Goal: Task Accomplishment & Management: Manage account settings

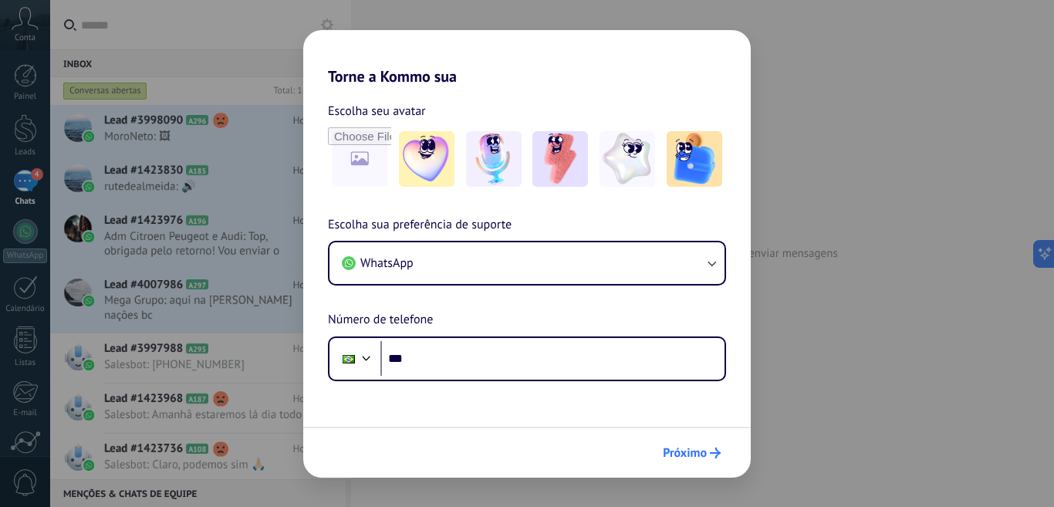
click at [685, 453] on span "Próximo" at bounding box center [685, 453] width 44 height 11
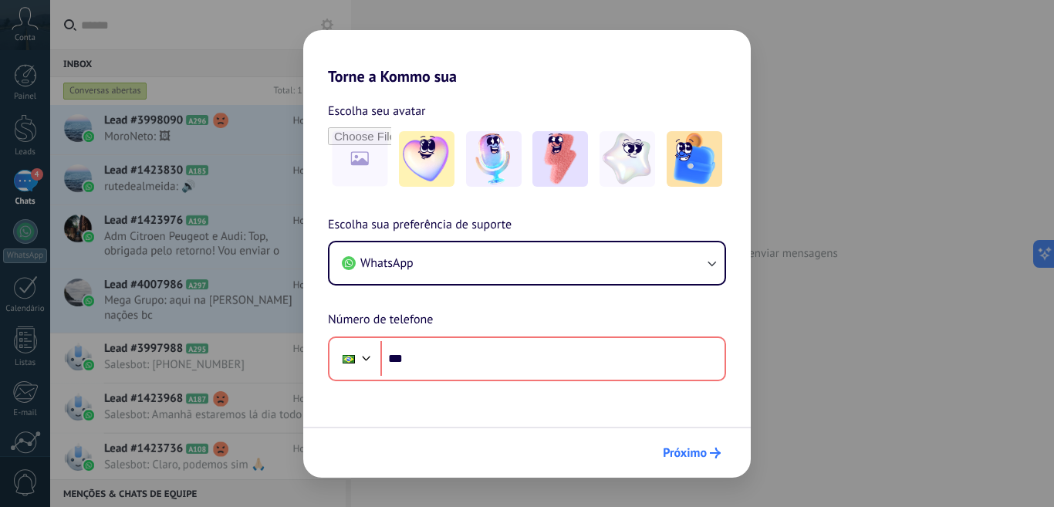
click at [705, 452] on span "Próximo" at bounding box center [685, 453] width 44 height 11
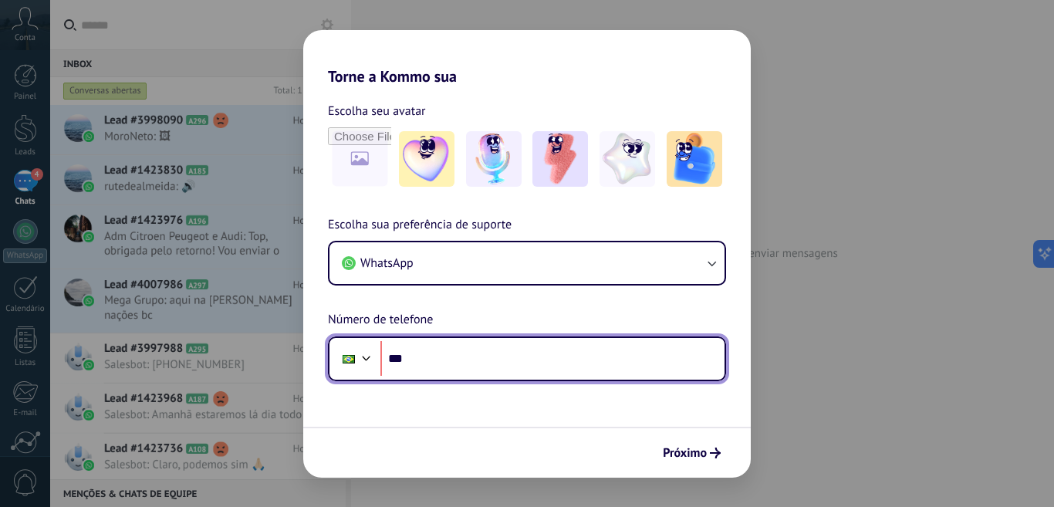
click at [474, 360] on input "***" at bounding box center [553, 359] width 344 height 36
type input "**********"
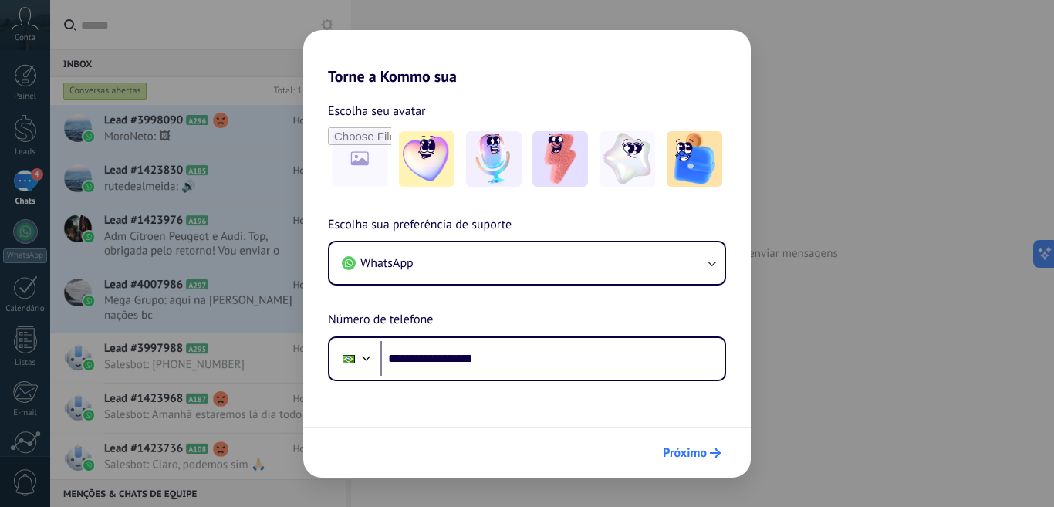
click at [685, 448] on span "Próximo" at bounding box center [685, 453] width 44 height 11
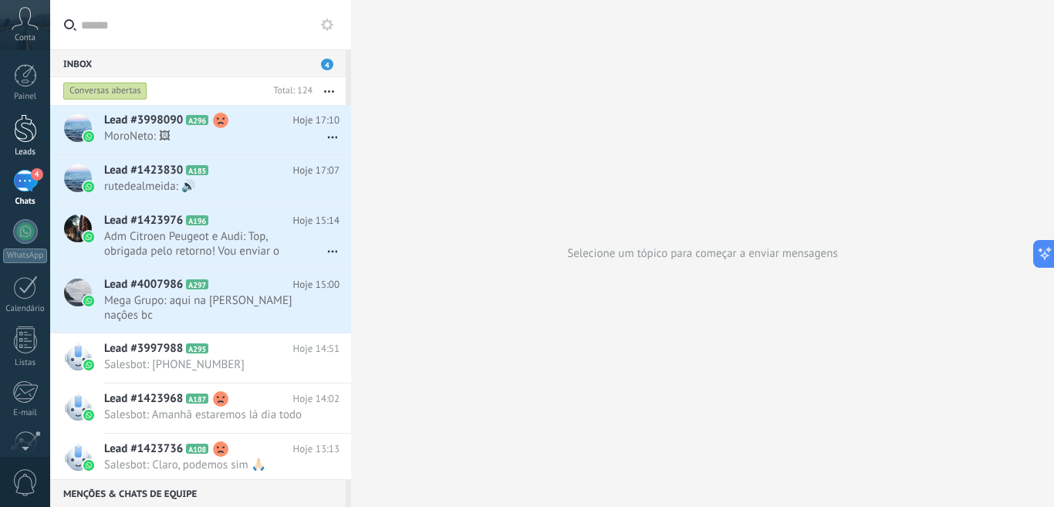
click at [22, 125] on div at bounding box center [25, 128] width 23 height 29
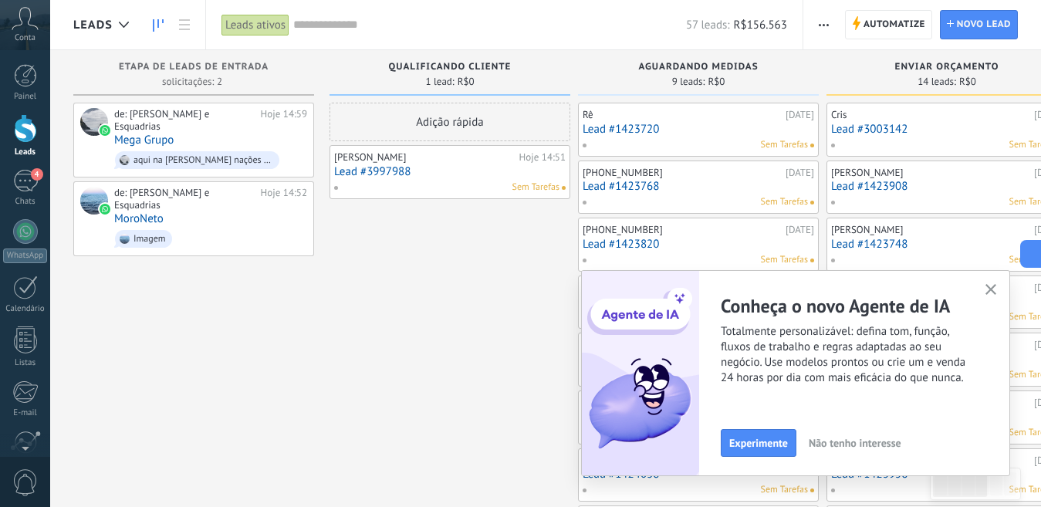
click at [999, 289] on button "button" at bounding box center [991, 290] width 19 height 21
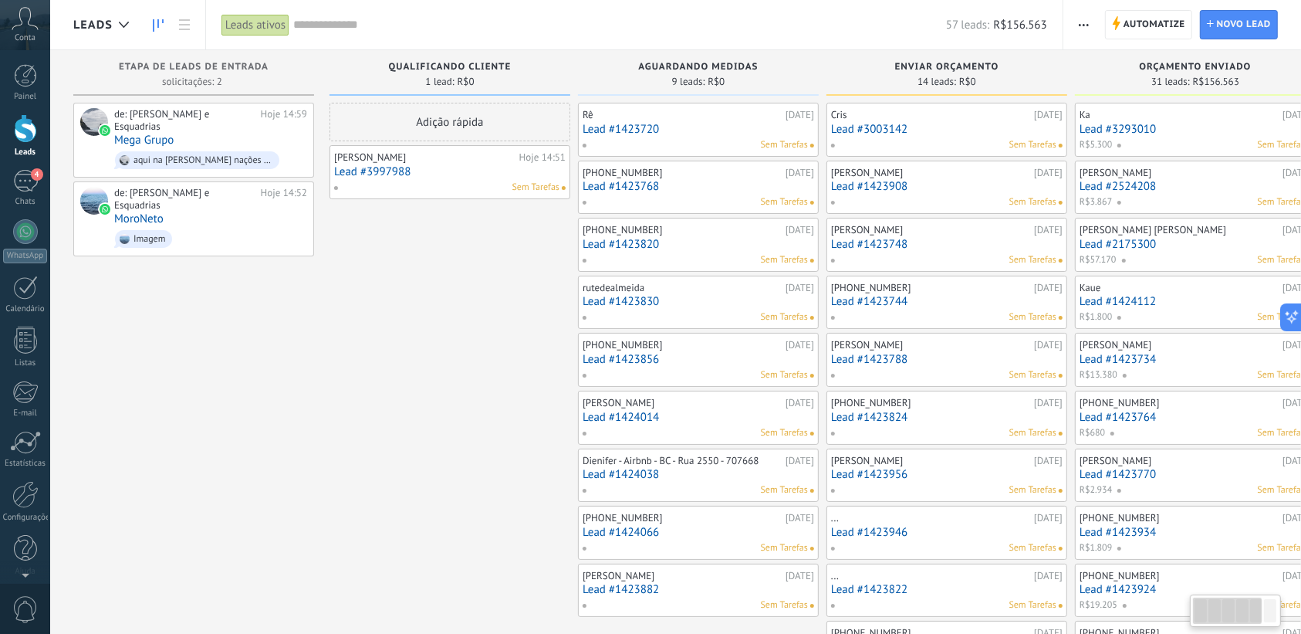
drag, startPoint x: 491, startPoint y: 387, endPoint x: 483, endPoint y: 356, distance: 32.6
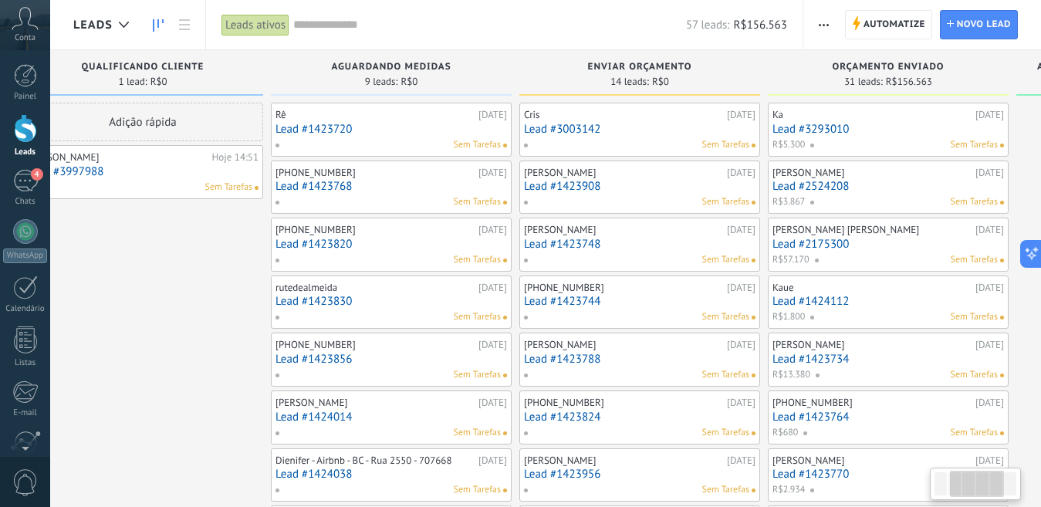
drag, startPoint x: 458, startPoint y: 326, endPoint x: 729, endPoint y: 304, distance: 271.8
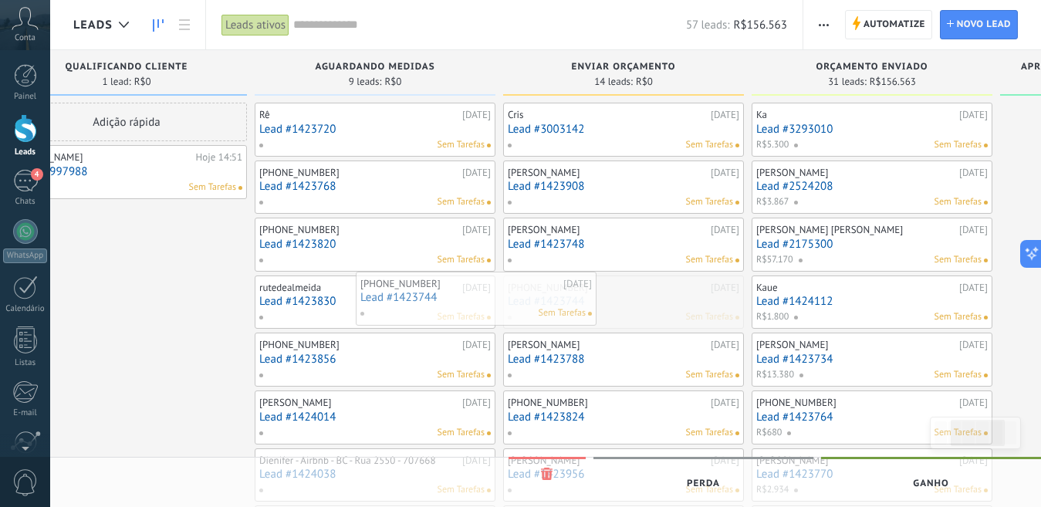
drag, startPoint x: 742, startPoint y: 303, endPoint x: 594, endPoint y: 299, distance: 147.5
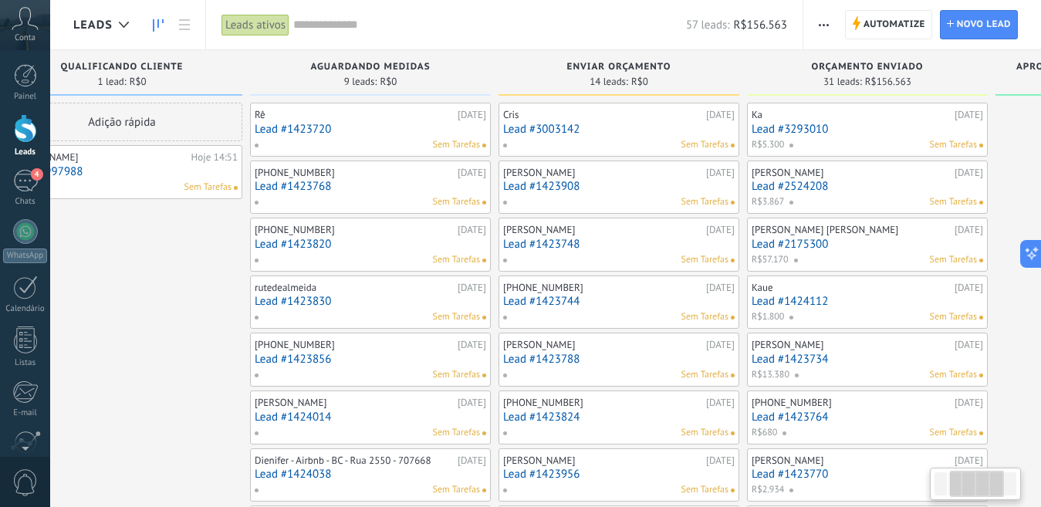
scroll to position [0, 302]
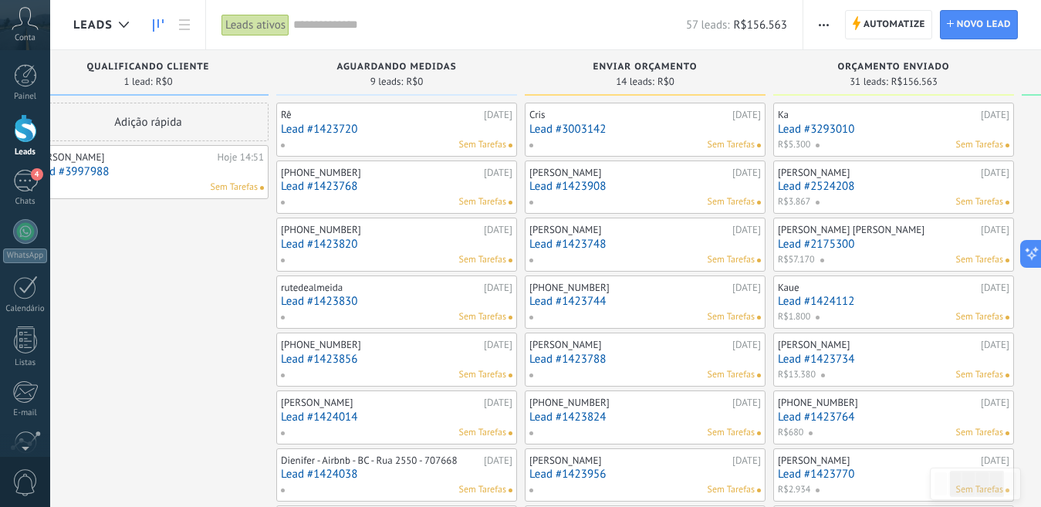
drag, startPoint x: 1027, startPoint y: 362, endPoint x: 941, endPoint y: 435, distance: 113.4
click at [1041, 434] on html ".abccls-1,.abccls-2{fill-rule:evenodd}.abccls-2{fill:#fff} .abfcls-1{fill:none}…" at bounding box center [520, 253] width 1041 height 507
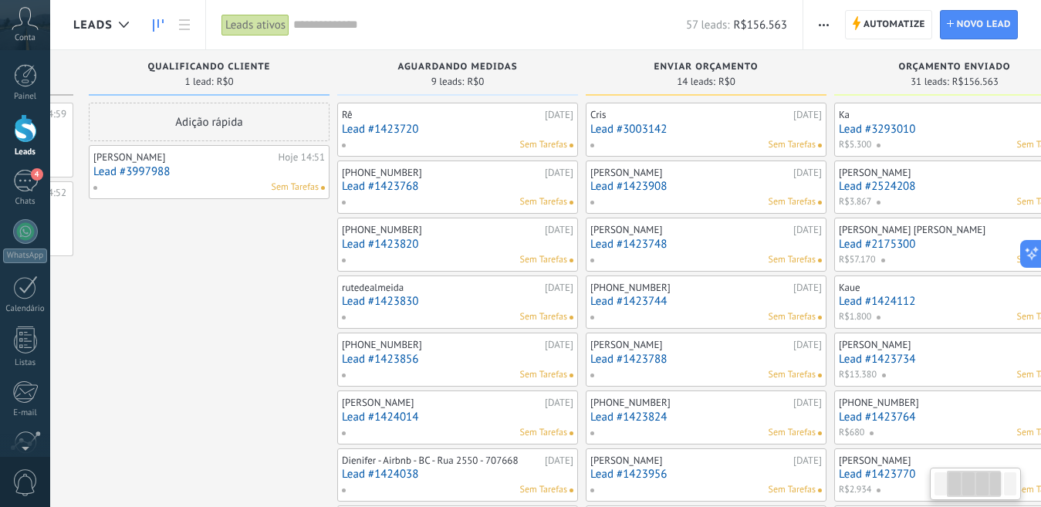
drag, startPoint x: 206, startPoint y: 348, endPoint x: 267, endPoint y: 356, distance: 61.5
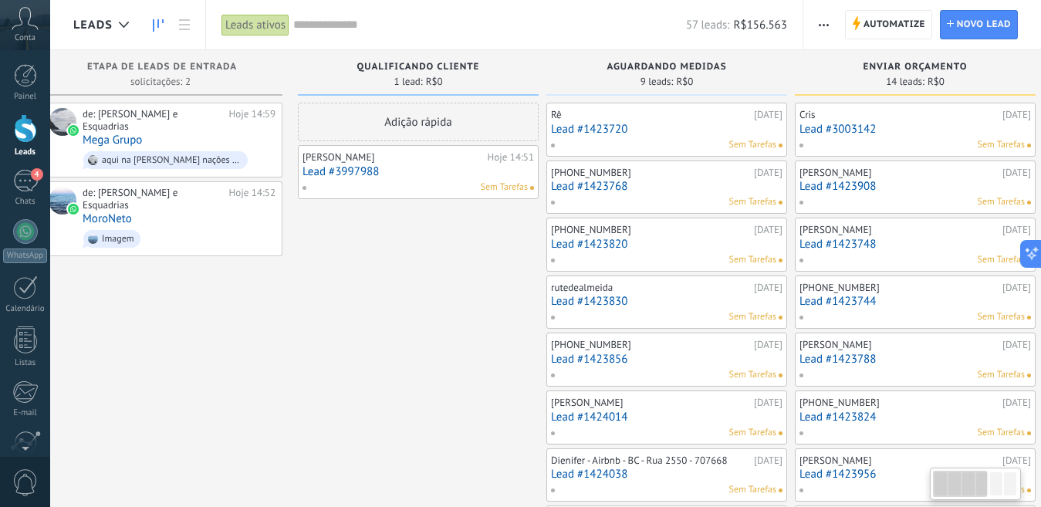
scroll to position [0, 0]
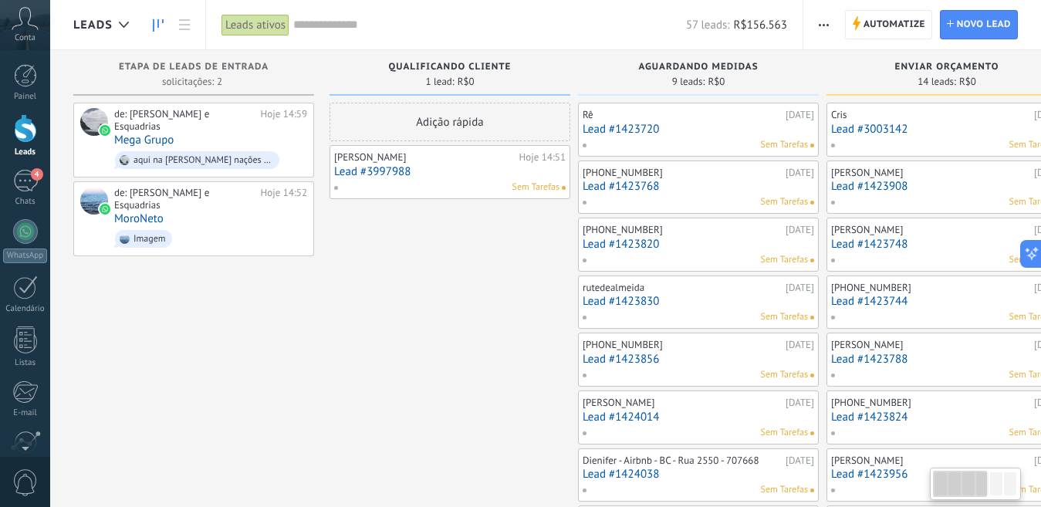
drag, startPoint x: 205, startPoint y: 344, endPoint x: 465, endPoint y: 359, distance: 260.5
drag, startPoint x: 428, startPoint y: 380, endPoint x: 523, endPoint y: 299, distance: 123.7
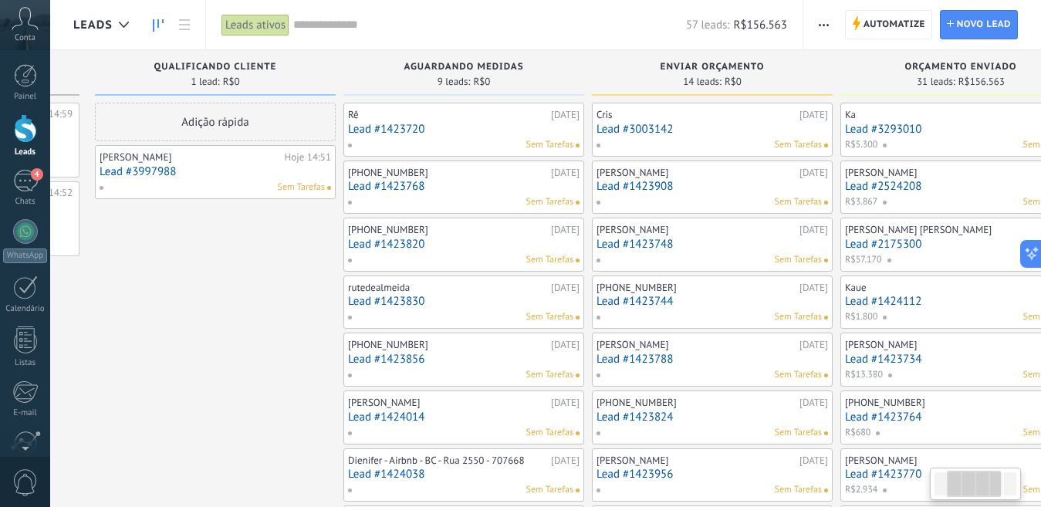
scroll to position [0, 257]
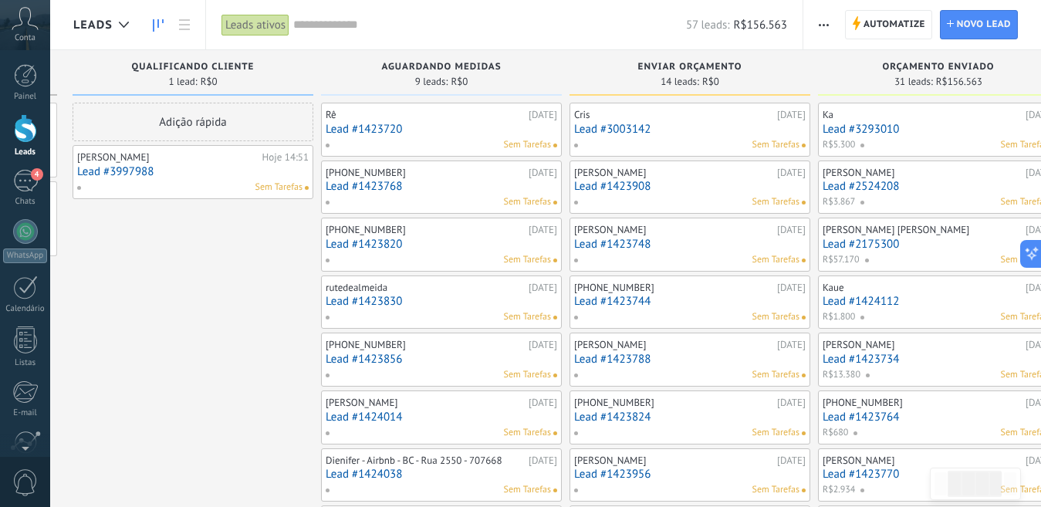
drag, startPoint x: 442, startPoint y: 371, endPoint x: 185, endPoint y: 318, distance: 262.5
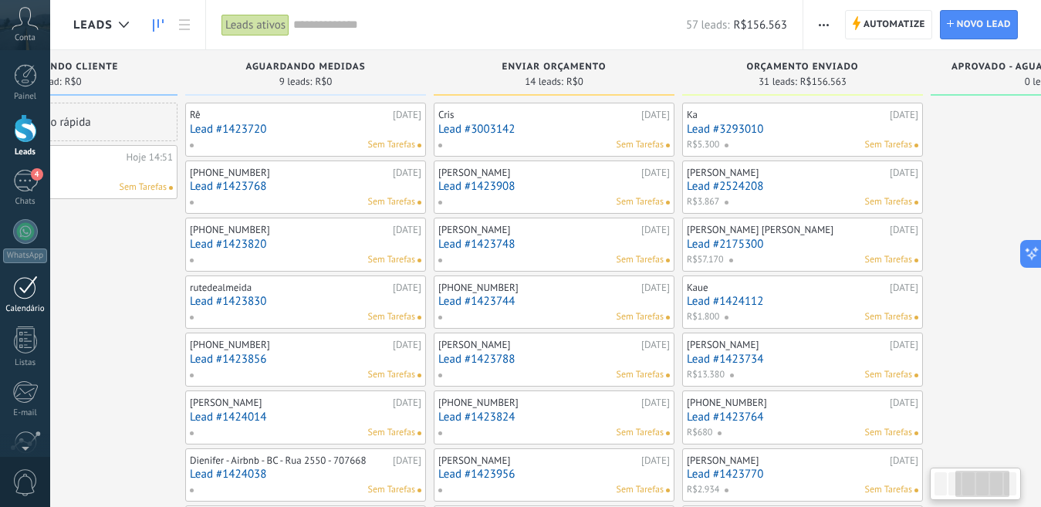
drag, startPoint x: 219, startPoint y: 369, endPoint x: 0, endPoint y: 289, distance: 233.2
click at [0, 289] on body ".abccls-1,.abccls-2{fill-rule:evenodd}.abccls-2{fill:#fff} .abfcls-1{fill:none}…" at bounding box center [520, 253] width 1041 height 507
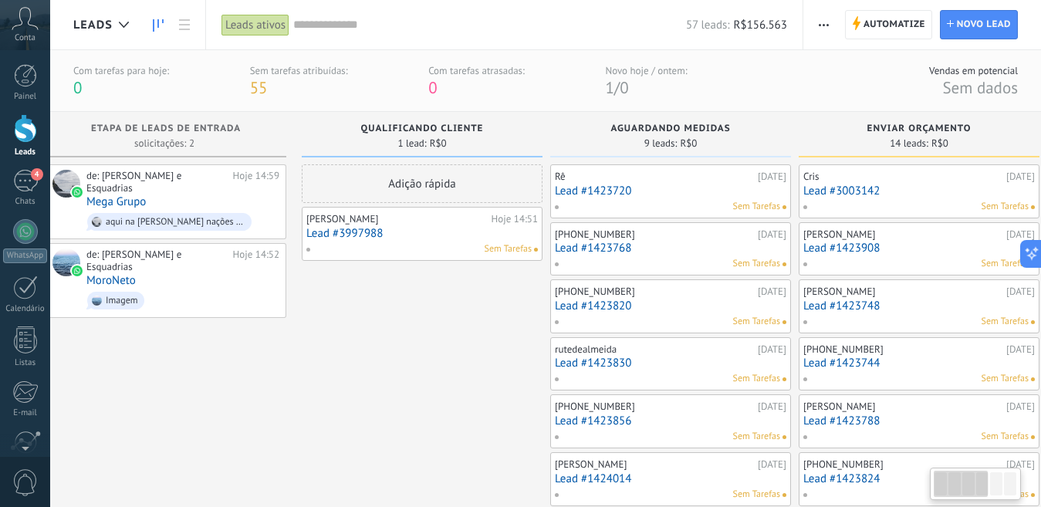
scroll to position [0, 19]
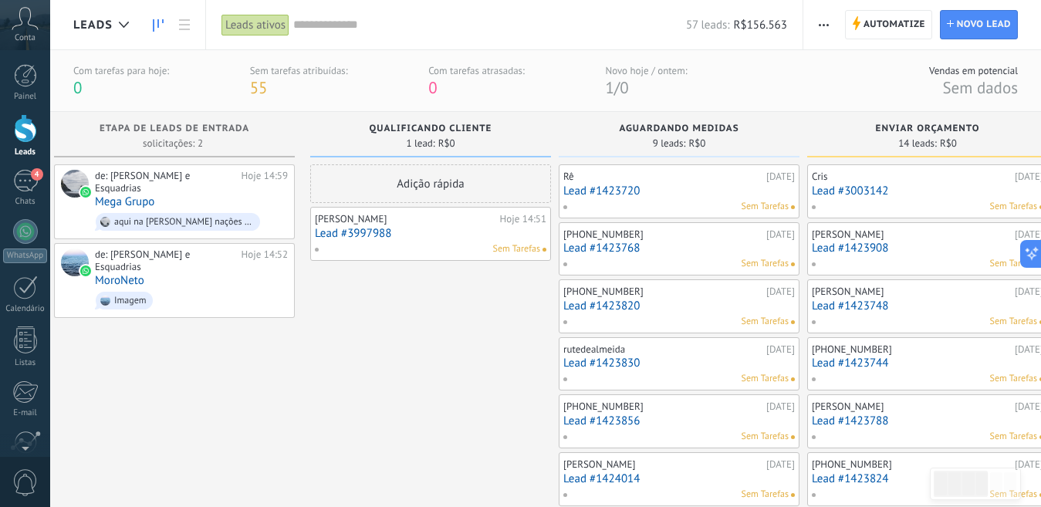
drag, startPoint x: 135, startPoint y: 371, endPoint x: 509, endPoint y: 392, distance: 374.1
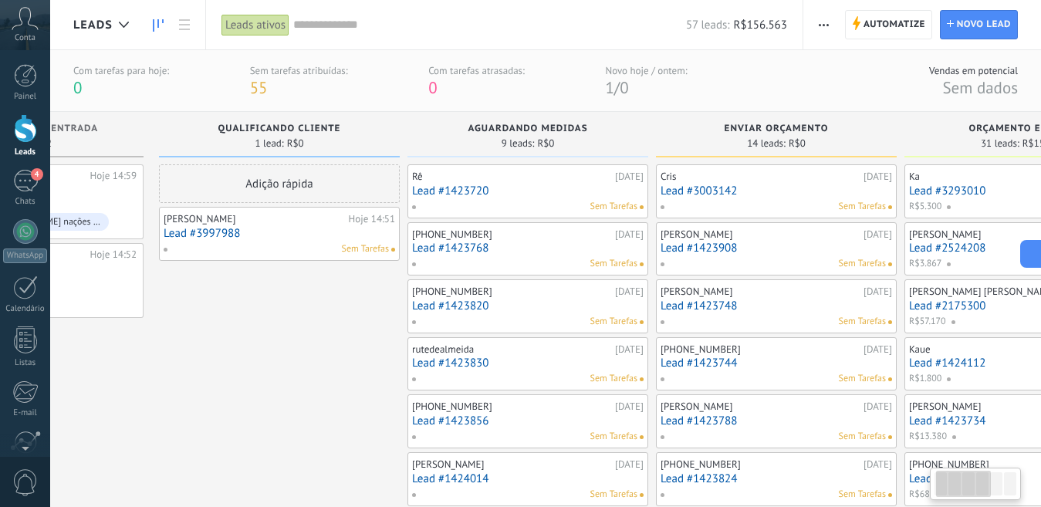
scroll to position [0, 0]
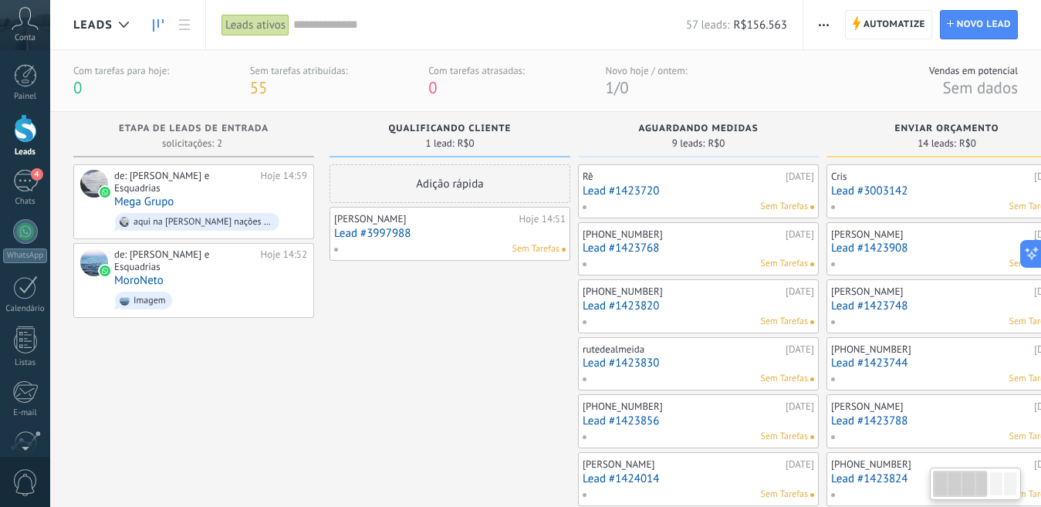
drag, startPoint x: 398, startPoint y: 381, endPoint x: 537, endPoint y: 395, distance: 139.6
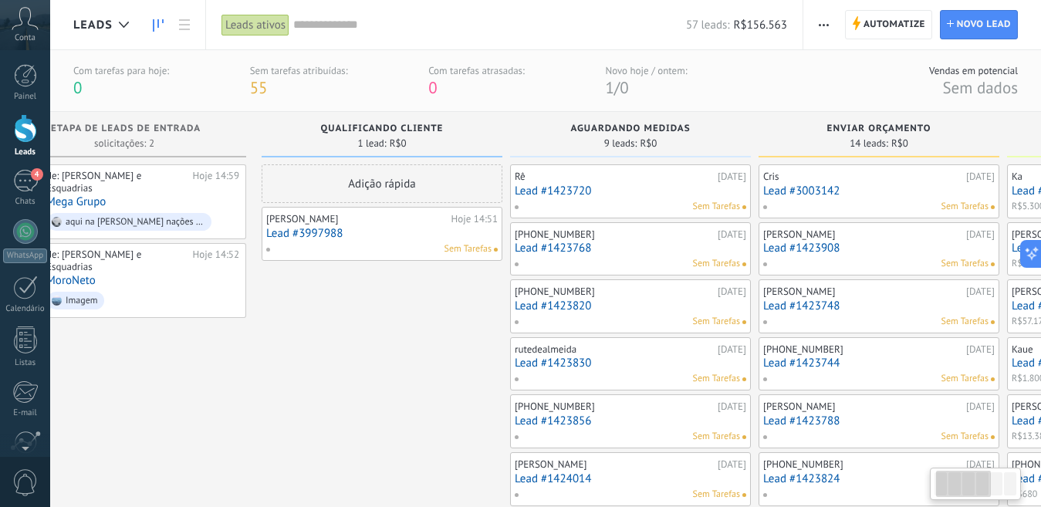
scroll to position [0, 67]
drag, startPoint x: 339, startPoint y: 394, endPoint x: 968, endPoint y: 384, distance: 629.1
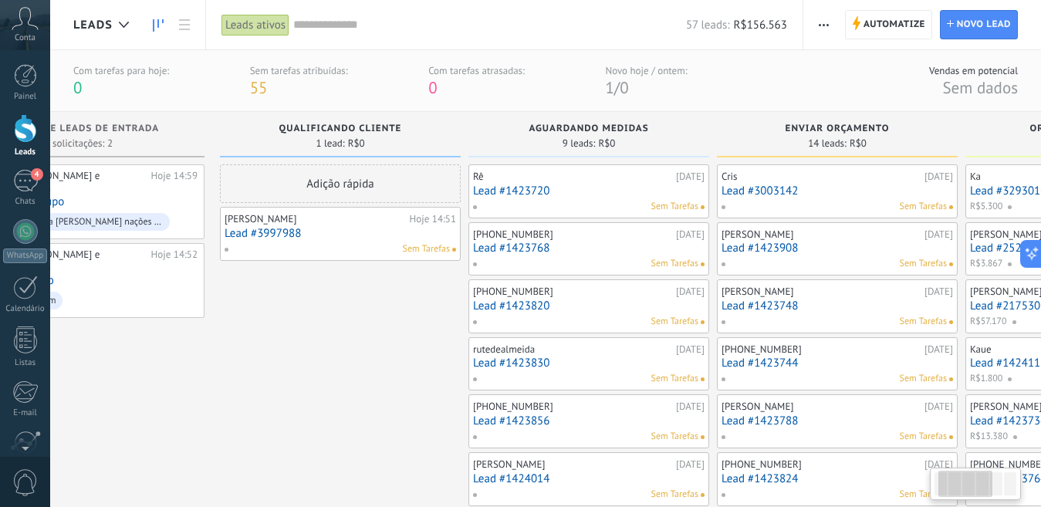
scroll to position [0, 100]
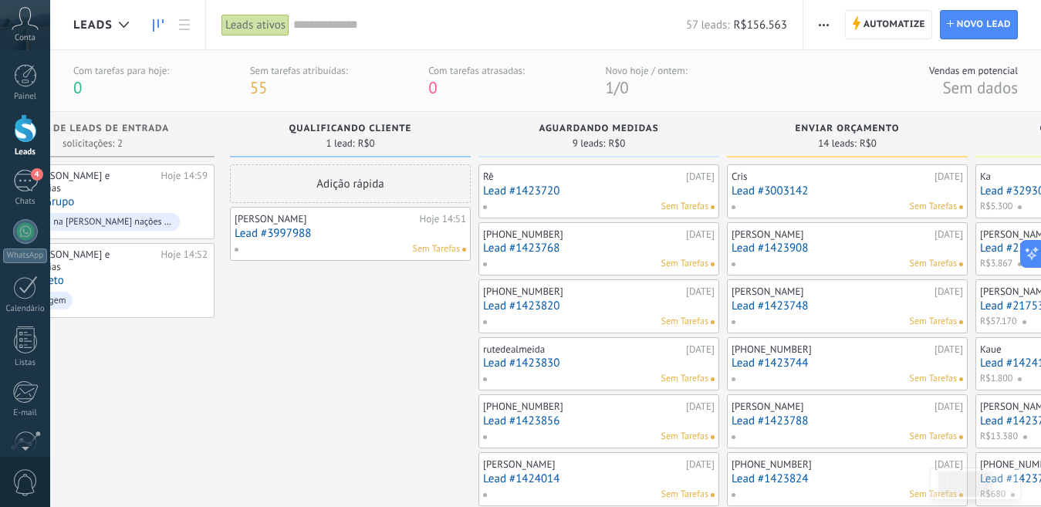
drag, startPoint x: 409, startPoint y: 339, endPoint x: 472, endPoint y: 402, distance: 89.0
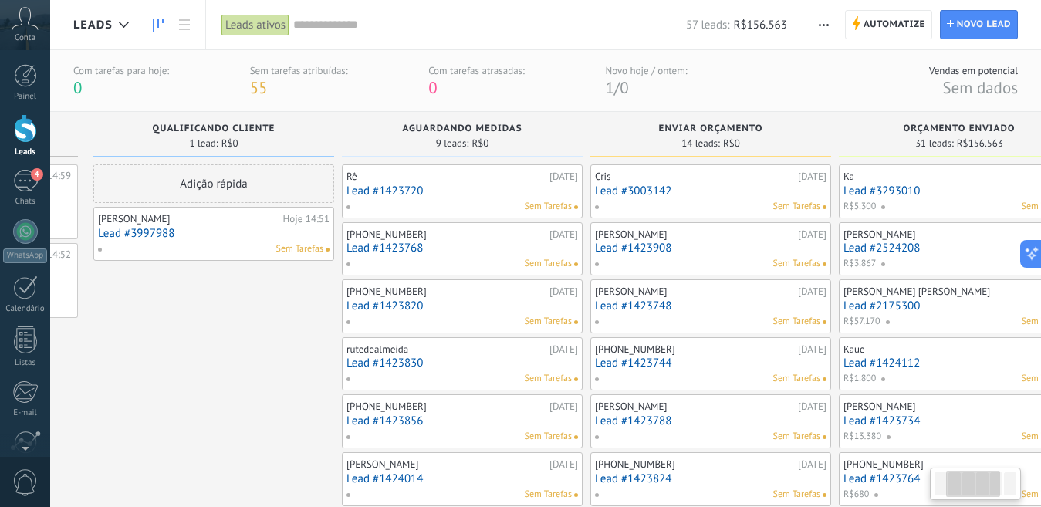
drag, startPoint x: 306, startPoint y: 414, endPoint x: 378, endPoint y: 487, distance: 102.6
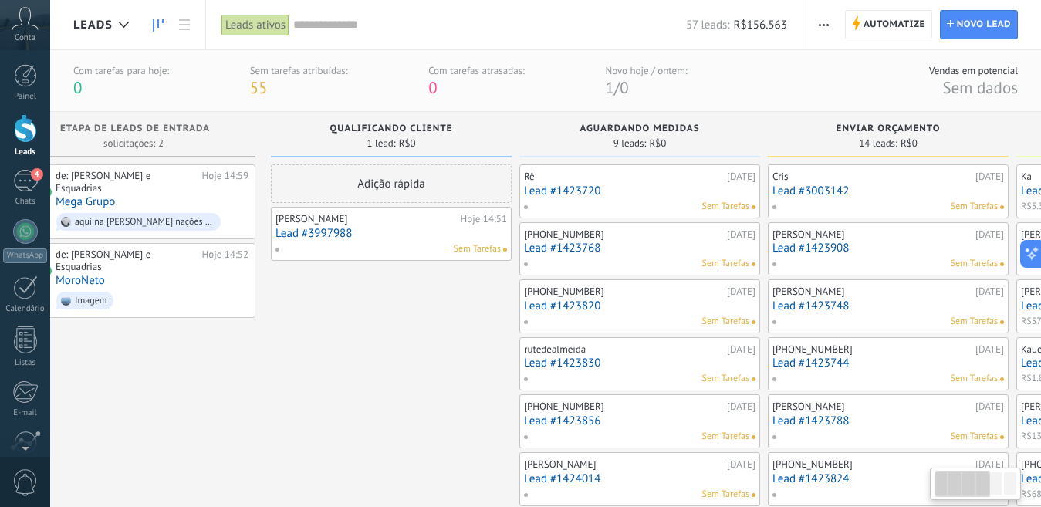
scroll to position [0, 19]
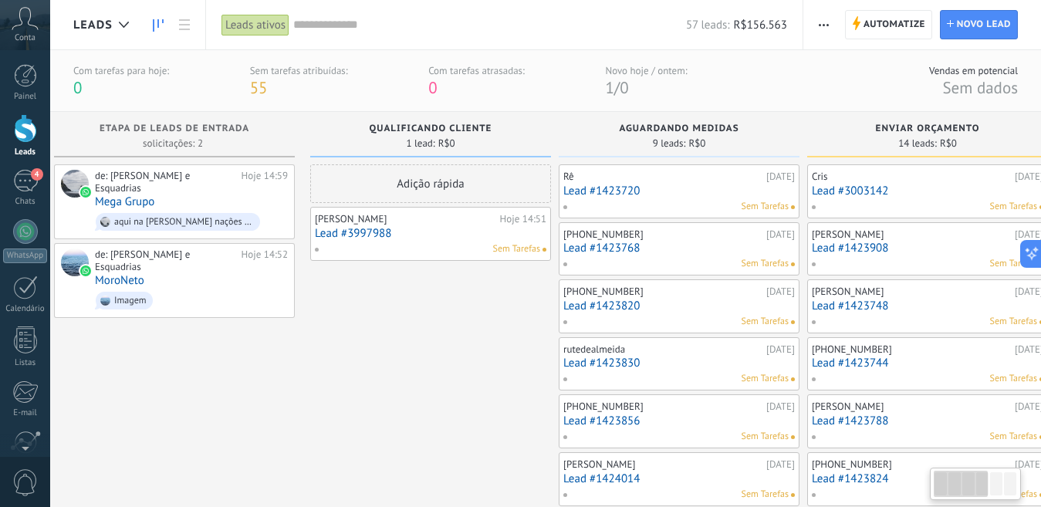
drag, startPoint x: 259, startPoint y: 363, endPoint x: 478, endPoint y: 343, distance: 219.3
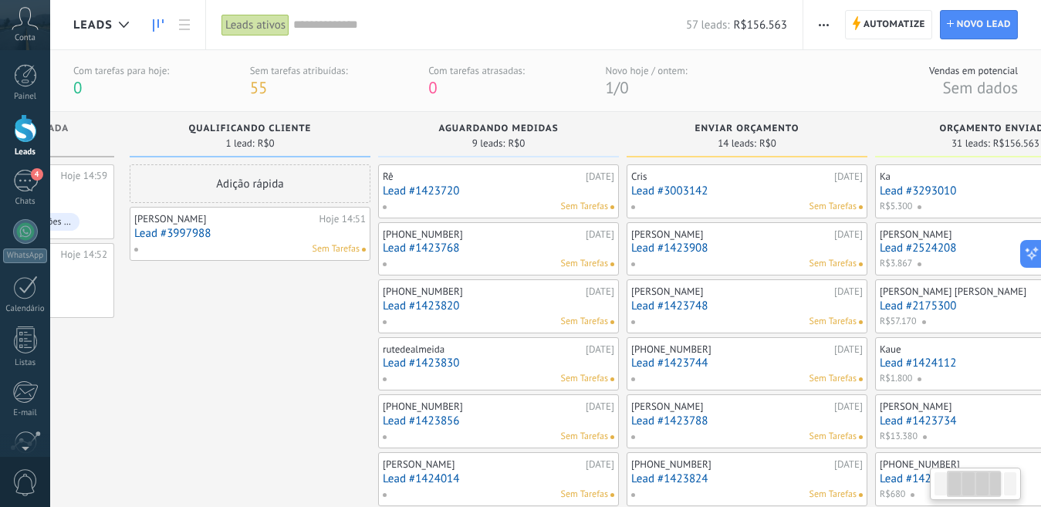
scroll to position [0, 246]
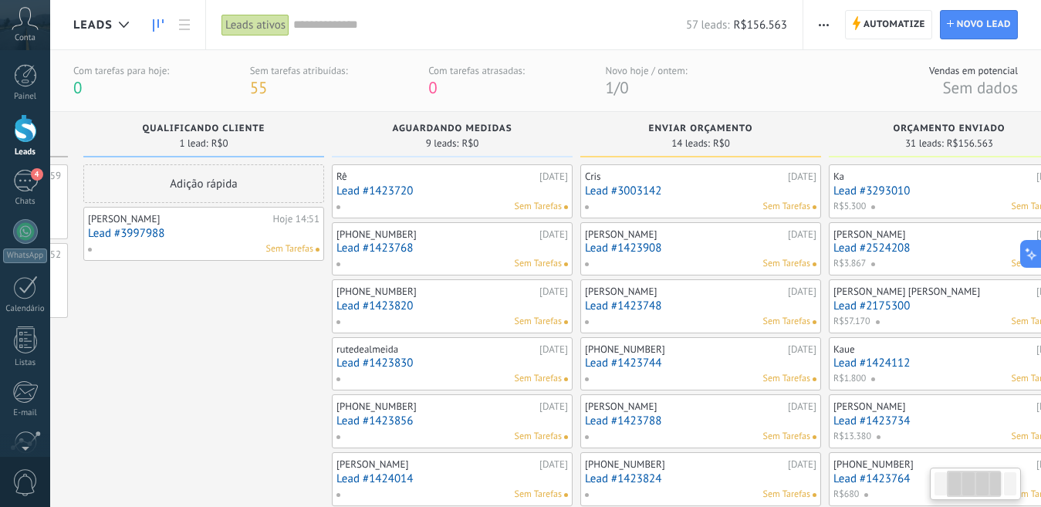
drag, startPoint x: 506, startPoint y: 353, endPoint x: 279, endPoint y: 363, distance: 227.1
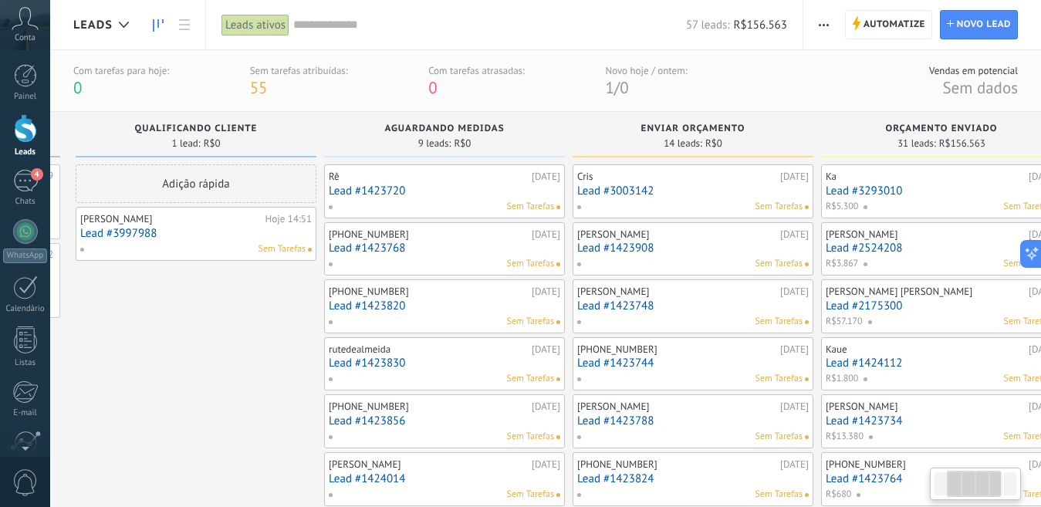
drag, startPoint x: 350, startPoint y: 373, endPoint x: 251, endPoint y: 262, distance: 148.7
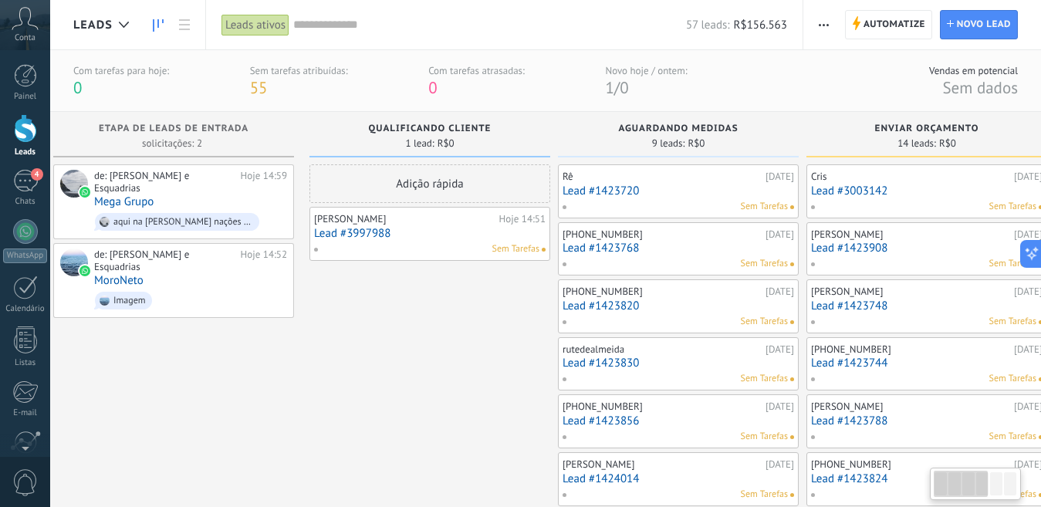
scroll to position [0, 0]
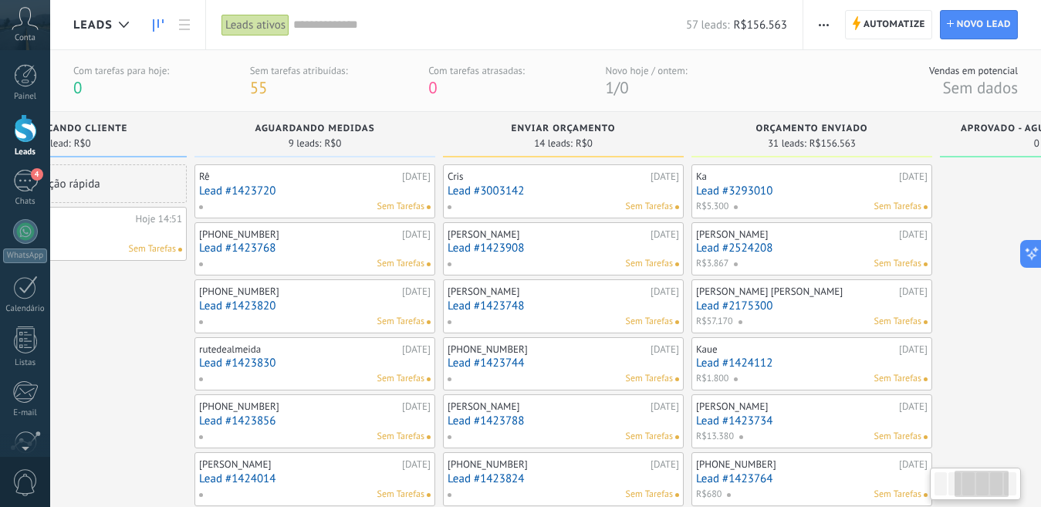
drag, startPoint x: 144, startPoint y: 303, endPoint x: 184, endPoint y: 334, distance: 51.1
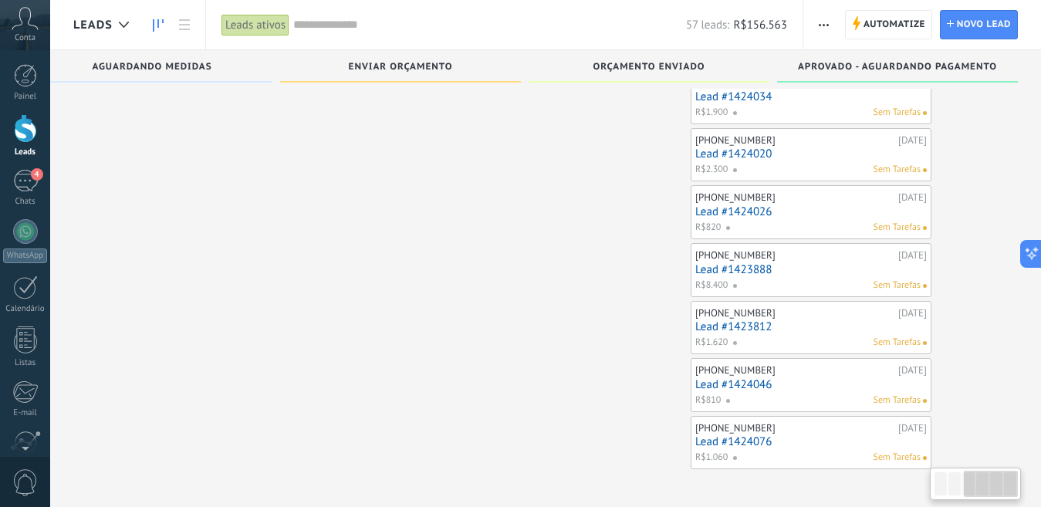
scroll to position [0, 546]
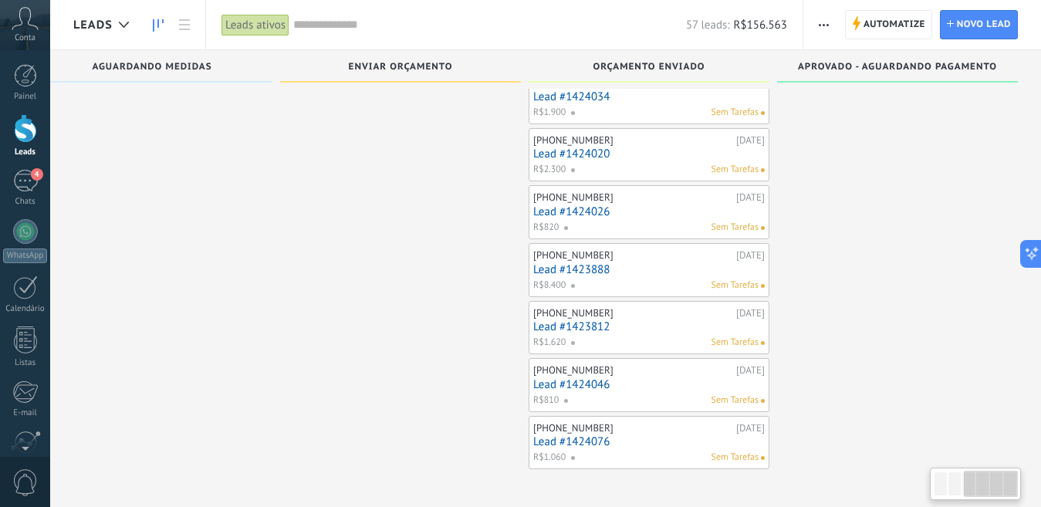
drag, startPoint x: 374, startPoint y: 296, endPoint x: 509, endPoint y: 259, distance: 140.8
drag, startPoint x: 823, startPoint y: 243, endPoint x: 809, endPoint y: 249, distance: 15.2
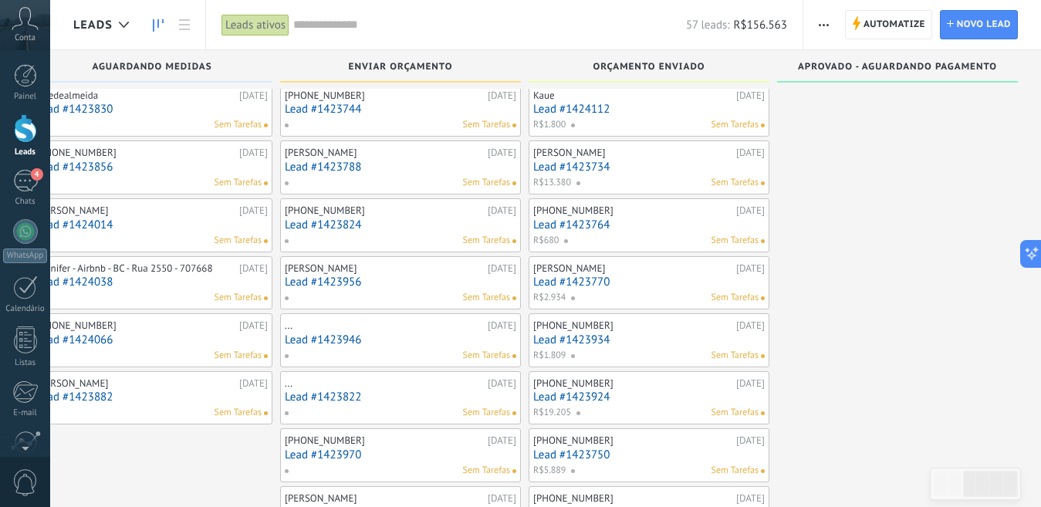
scroll to position [0, 0]
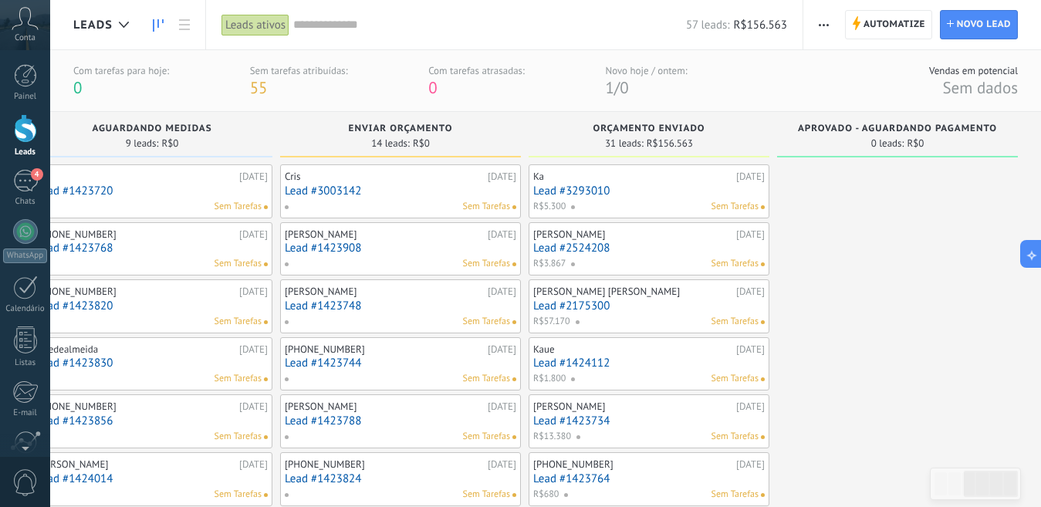
drag, startPoint x: 910, startPoint y: 282, endPoint x: 756, endPoint y: 326, distance: 160.3
click at [1041, 274] on html ".abccls-1,.abccls-2{fill-rule:evenodd}.abccls-2{fill:#fff} .abfcls-1{fill:none}…" at bounding box center [520, 253] width 1041 height 507
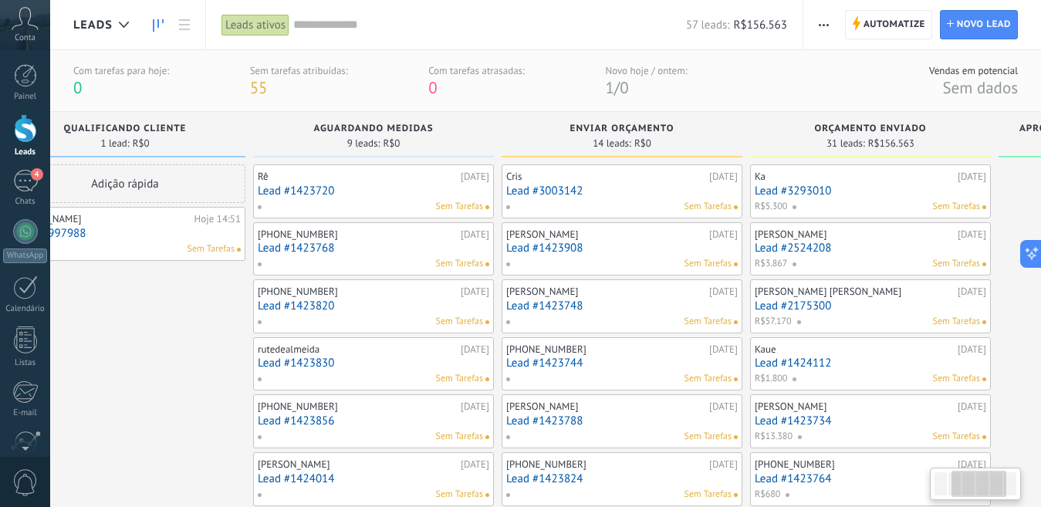
drag, startPoint x: 992, startPoint y: 276, endPoint x: 1024, endPoint y: 277, distance: 32.4
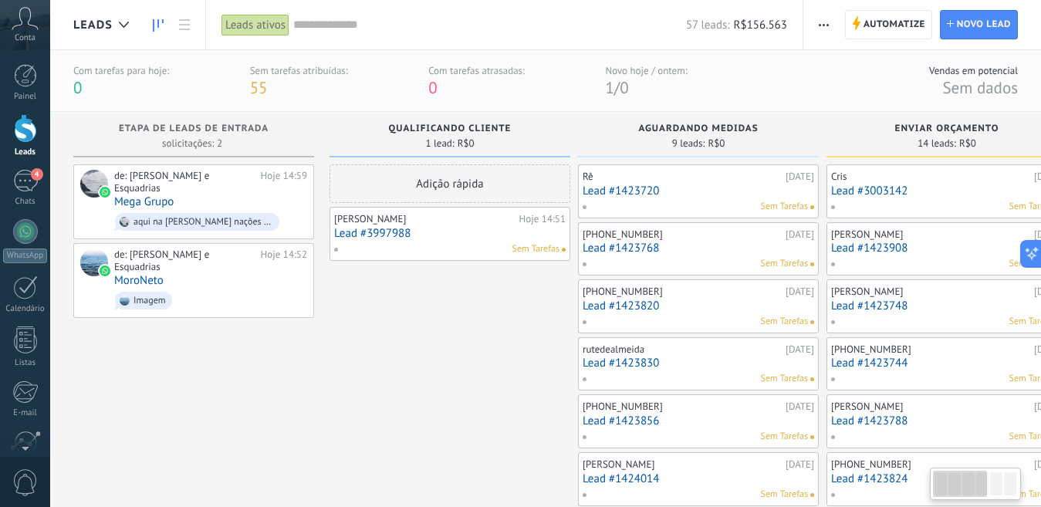
drag, startPoint x: 201, startPoint y: 338, endPoint x: 716, endPoint y: 329, distance: 515.7
drag, startPoint x: 115, startPoint y: 429, endPoint x: 648, endPoint y: 399, distance: 534.2
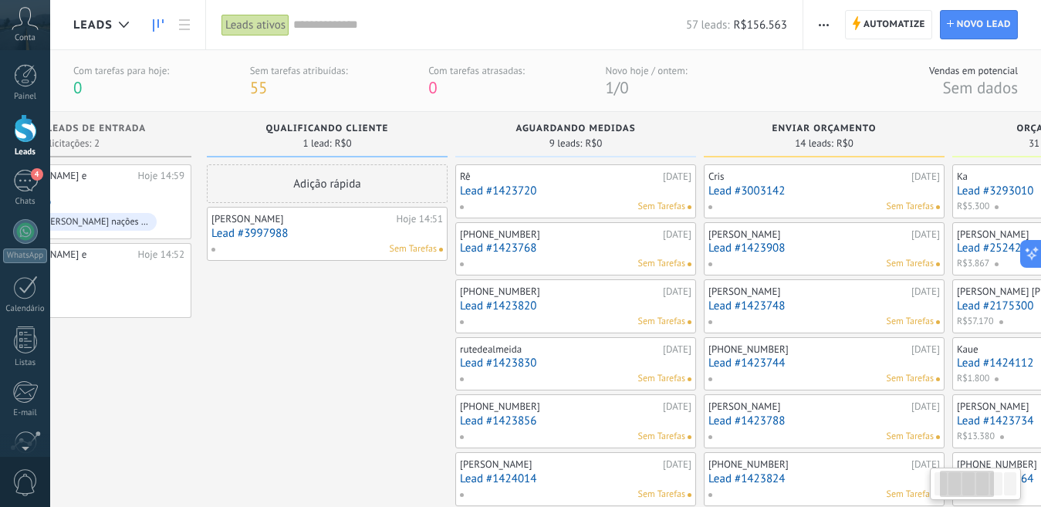
scroll to position [0, 127]
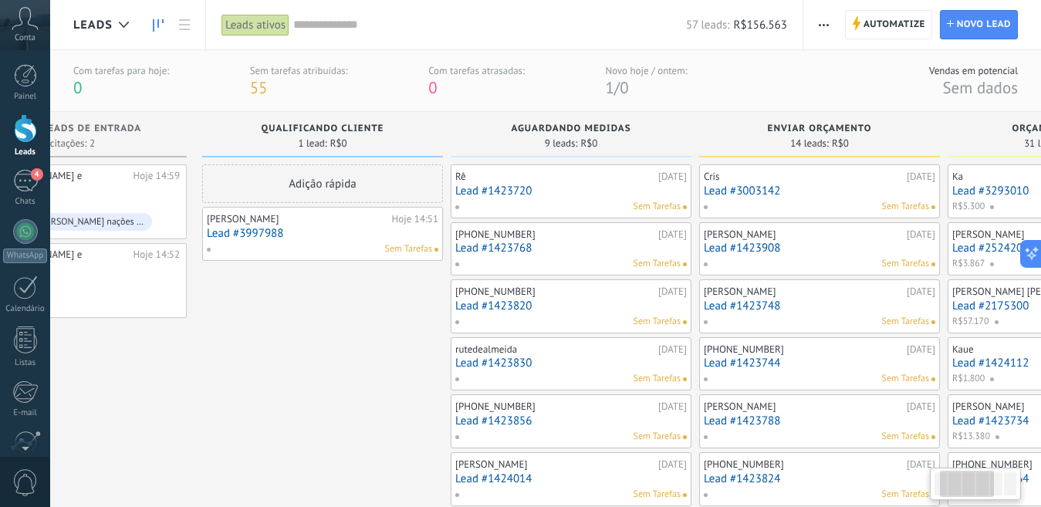
drag, startPoint x: 485, startPoint y: 394, endPoint x: 357, endPoint y: 389, distance: 127.5
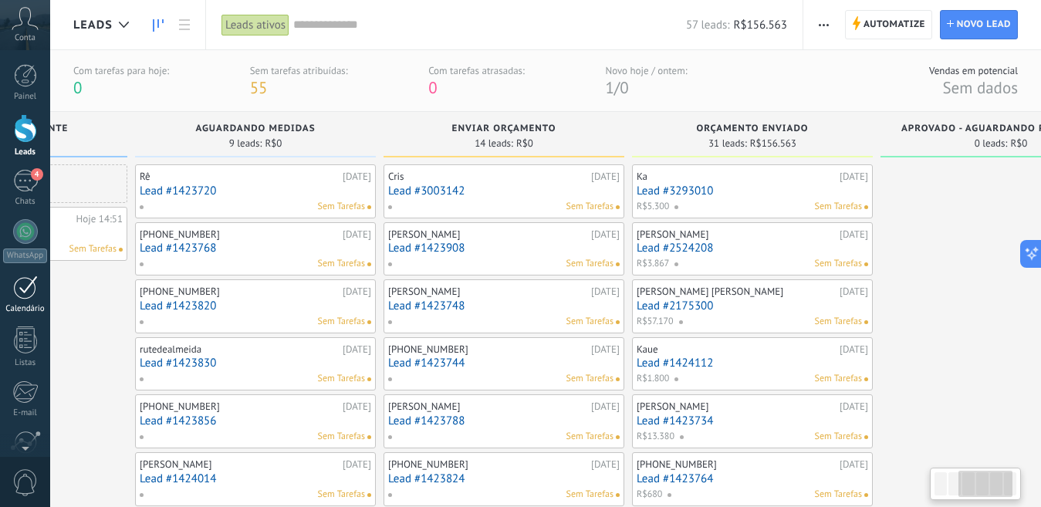
scroll to position [0, 461]
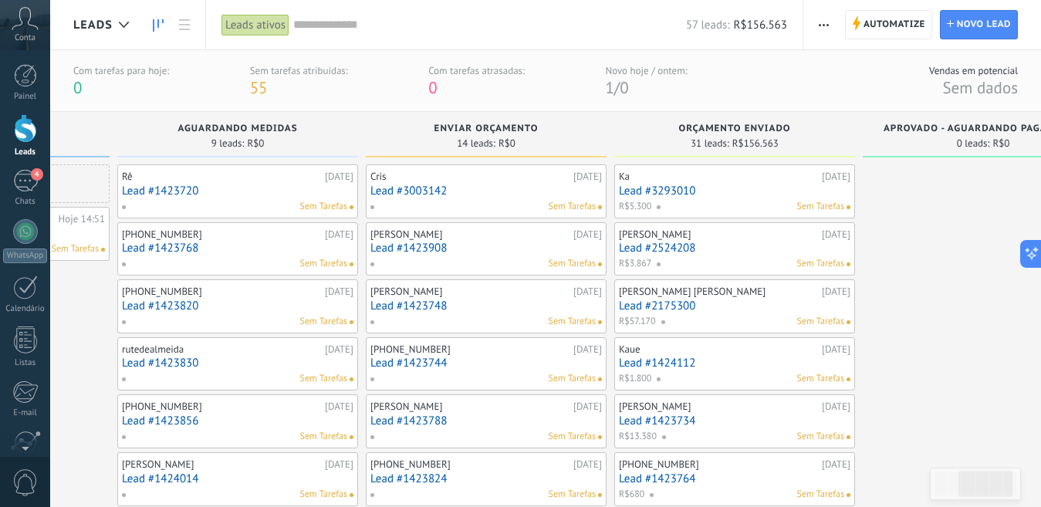
drag, startPoint x: 388, startPoint y: 364, endPoint x: 0, endPoint y: 316, distance: 391.3
click at [0, 316] on body ".abccls-1,.abccls-2{fill-rule:evenodd}.abccls-2{fill:#fff} .abfcls-1{fill:none}…" at bounding box center [520, 253] width 1041 height 507
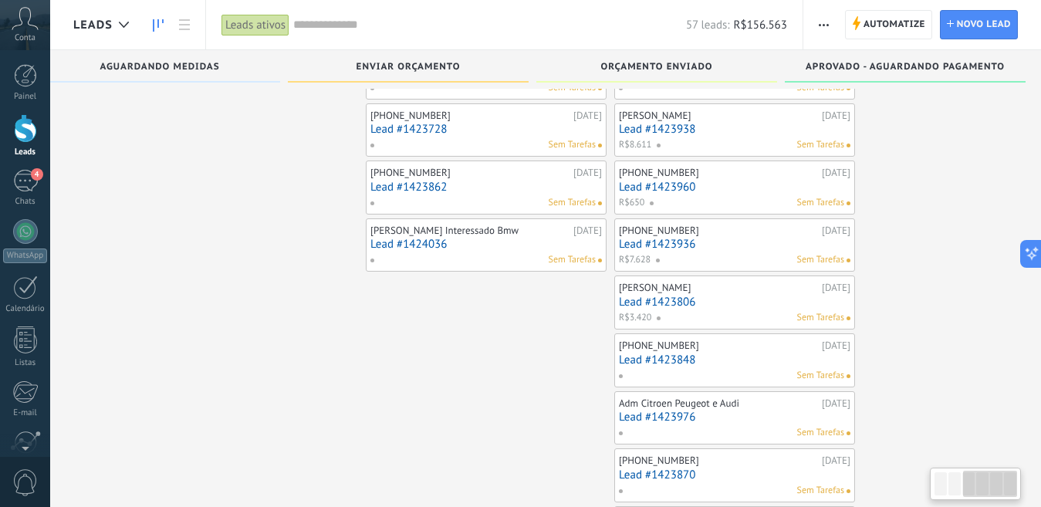
scroll to position [0, 546]
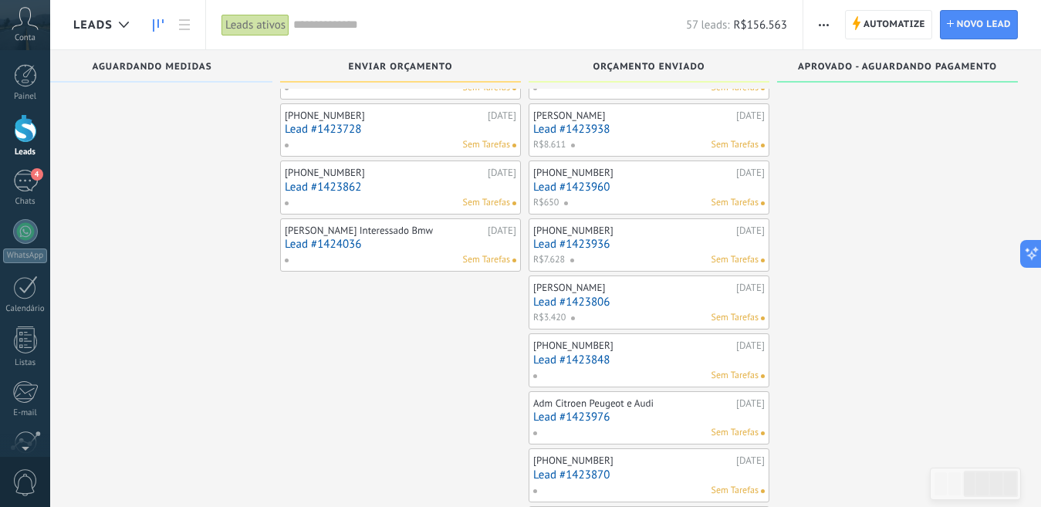
drag, startPoint x: 416, startPoint y: 373, endPoint x: 202, endPoint y: 359, distance: 214.2
click at [202, 359] on div "Etapa de leads de entrada solicitações: 2 0 0 0 2 0 0 0 2 de: Ruah Vidros e Esq…" at bounding box center [284, 333] width 1514 height 1833
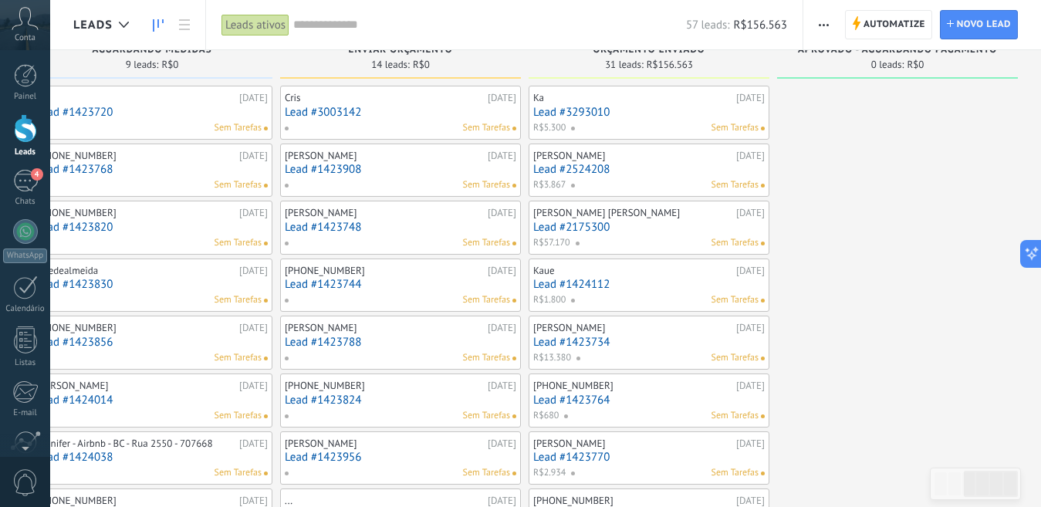
scroll to position [0, 0]
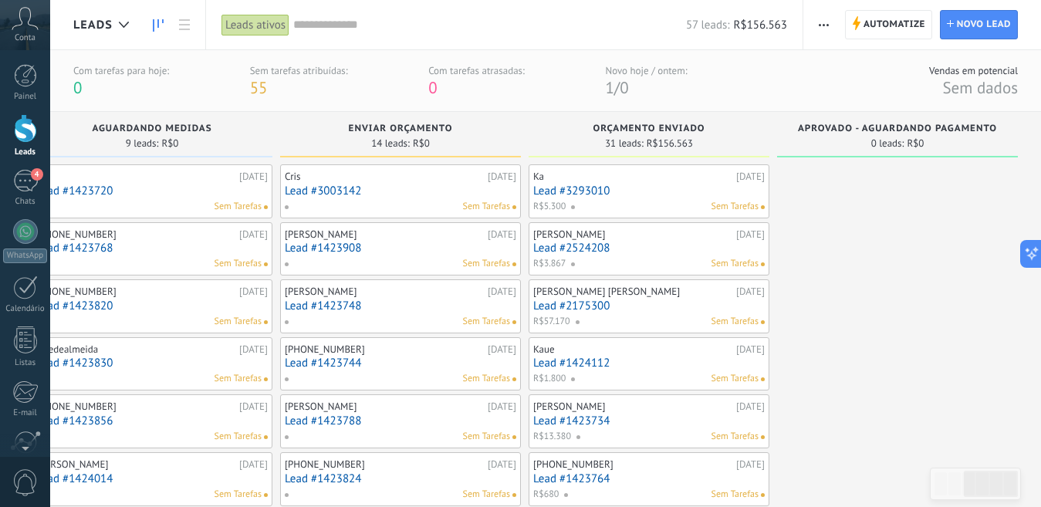
drag, startPoint x: 821, startPoint y: 251, endPoint x: 786, endPoint y: 255, distance: 35.7
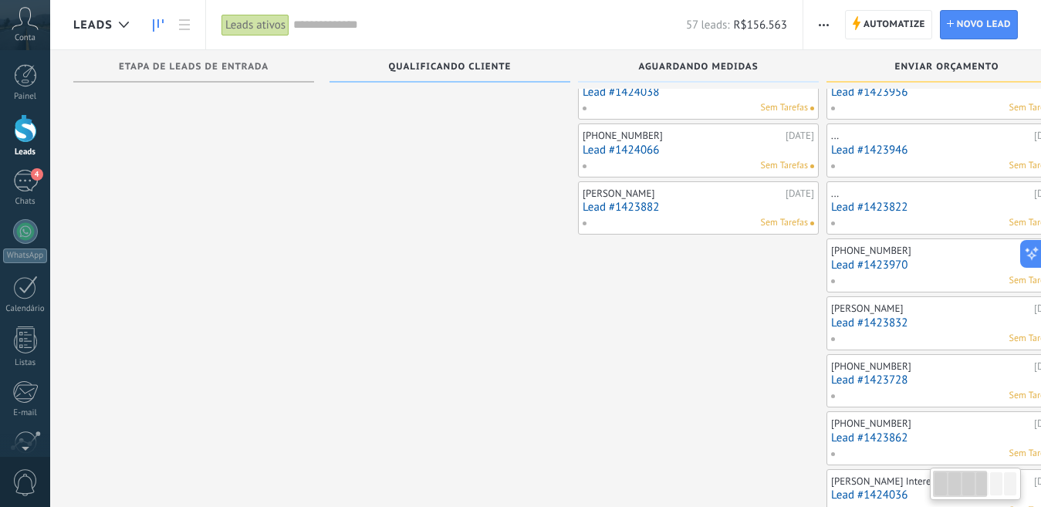
drag, startPoint x: 458, startPoint y: 313, endPoint x: 421, endPoint y: 231, distance: 90.8
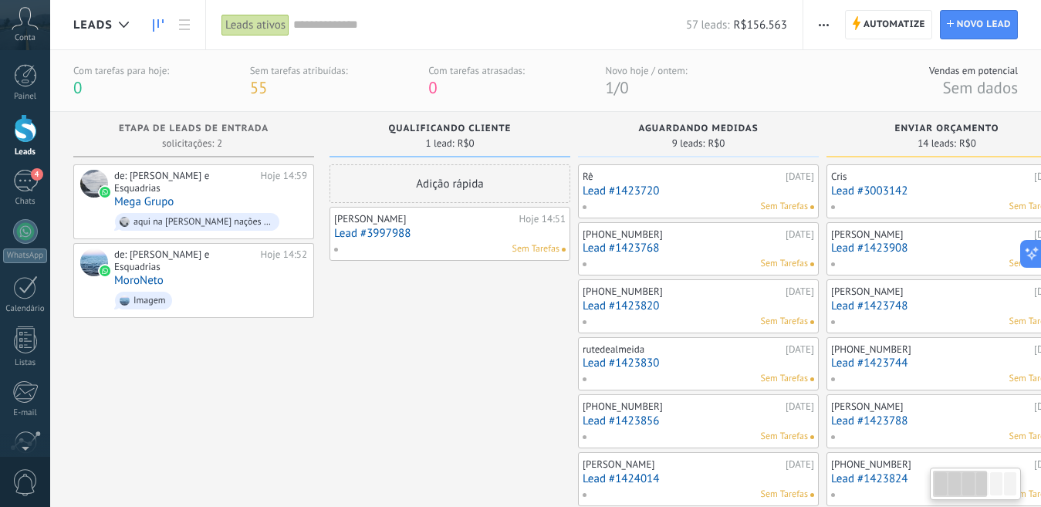
drag, startPoint x: 474, startPoint y: 333, endPoint x: 560, endPoint y: 328, distance: 86.6
drag, startPoint x: 494, startPoint y: 387, endPoint x: 678, endPoint y: 424, distance: 187.2
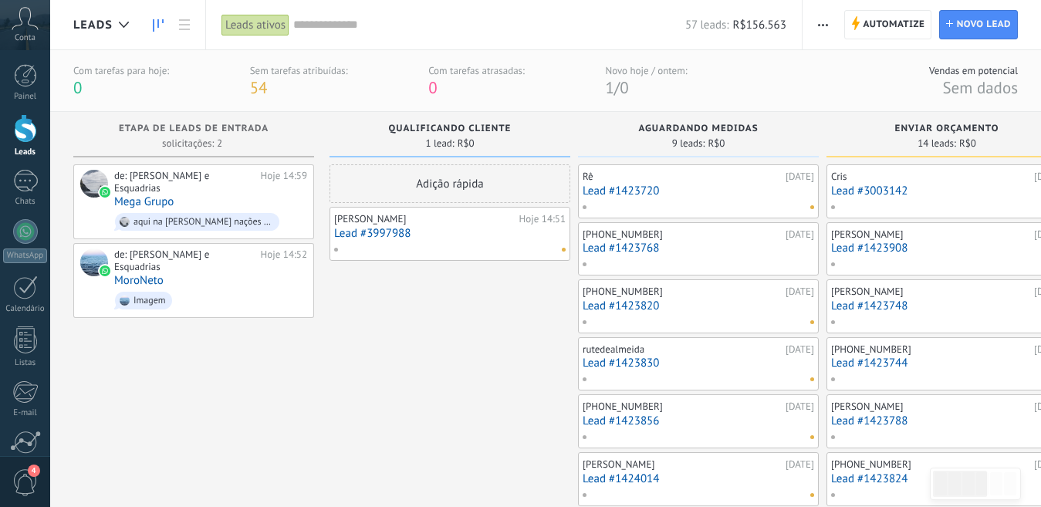
drag, startPoint x: 462, startPoint y: 337, endPoint x: 409, endPoint y: 340, distance: 52.6
drag, startPoint x: 300, startPoint y: 332, endPoint x: 593, endPoint y: 354, distance: 293.4
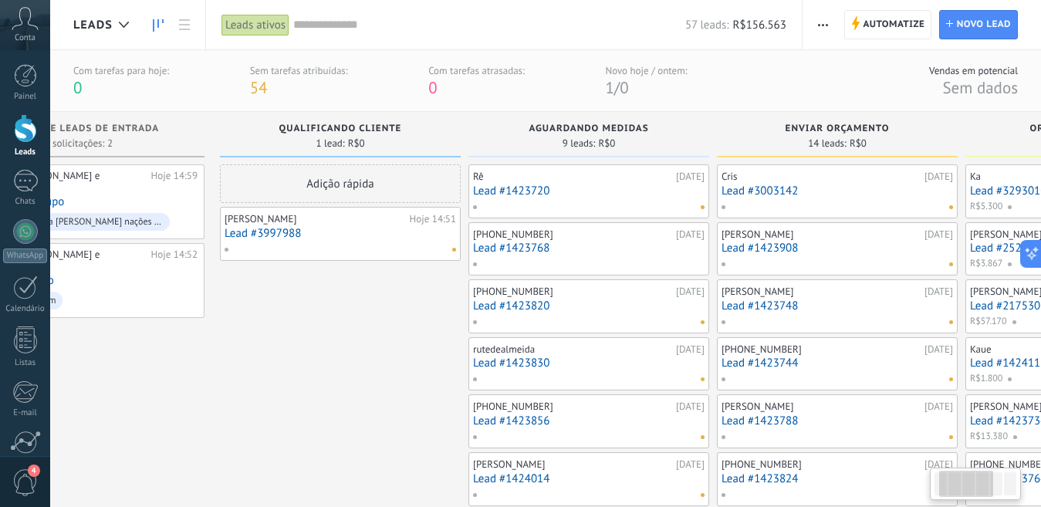
drag, startPoint x: 415, startPoint y: 375, endPoint x: 299, endPoint y: 371, distance: 115.8
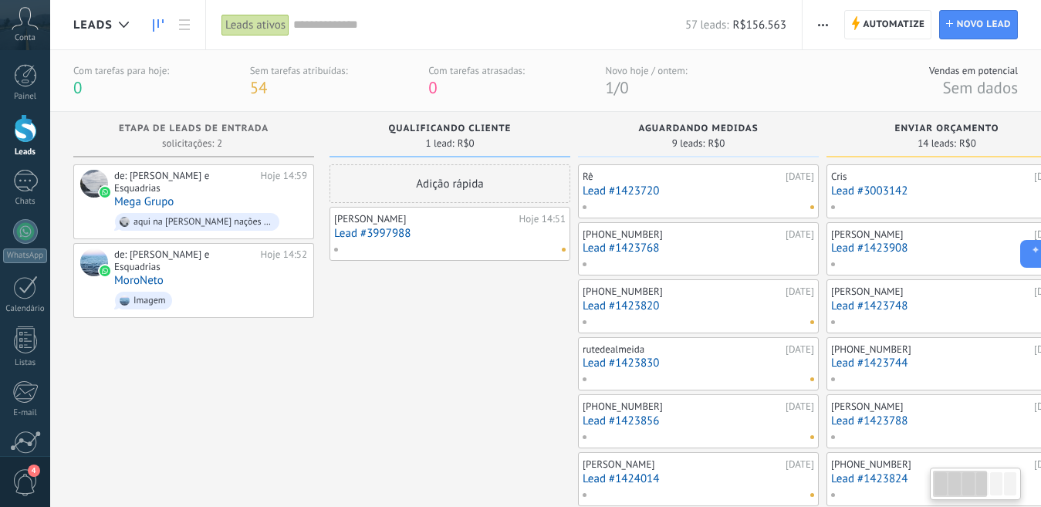
drag, startPoint x: 347, startPoint y: 404, endPoint x: 752, endPoint y: 474, distance: 410.4
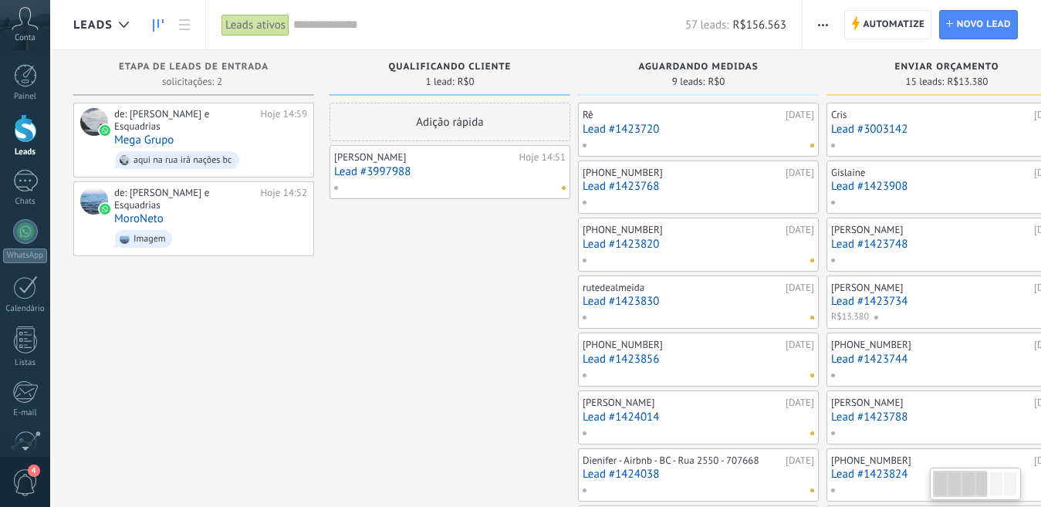
drag, startPoint x: 164, startPoint y: 316, endPoint x: 424, endPoint y: 409, distance: 275.4
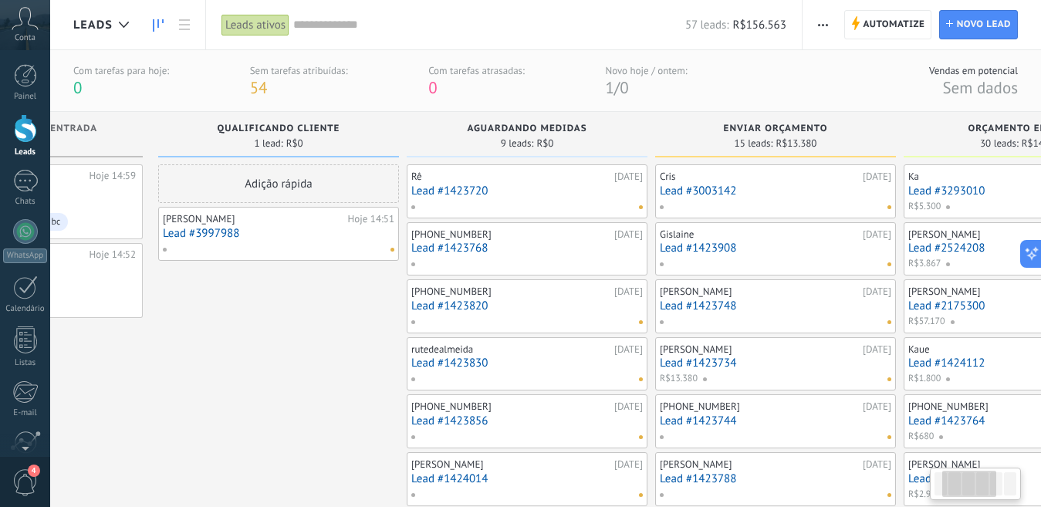
drag, startPoint x: 445, startPoint y: 384, endPoint x: 264, endPoint y: 383, distance: 181.4
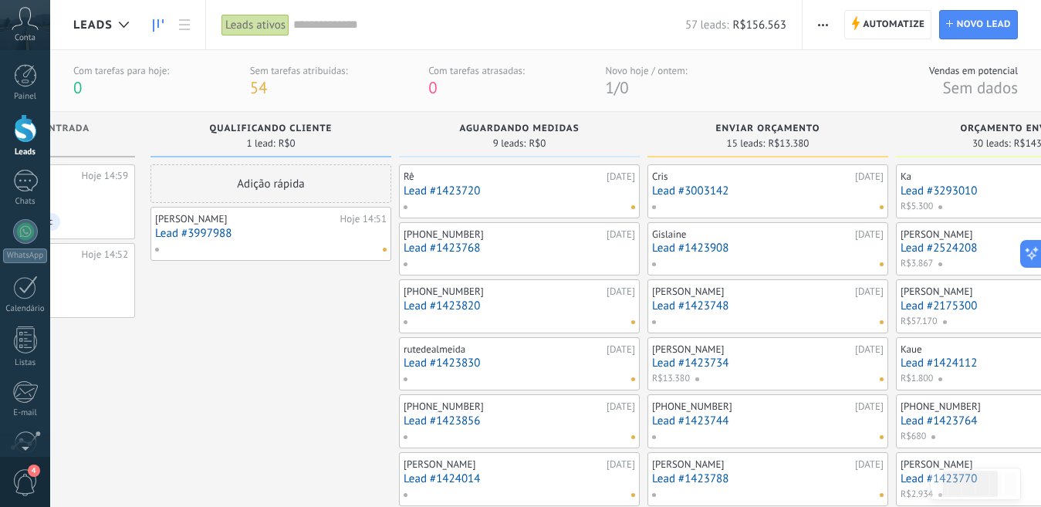
click at [23, 143] on link "Leads" at bounding box center [25, 135] width 50 height 43
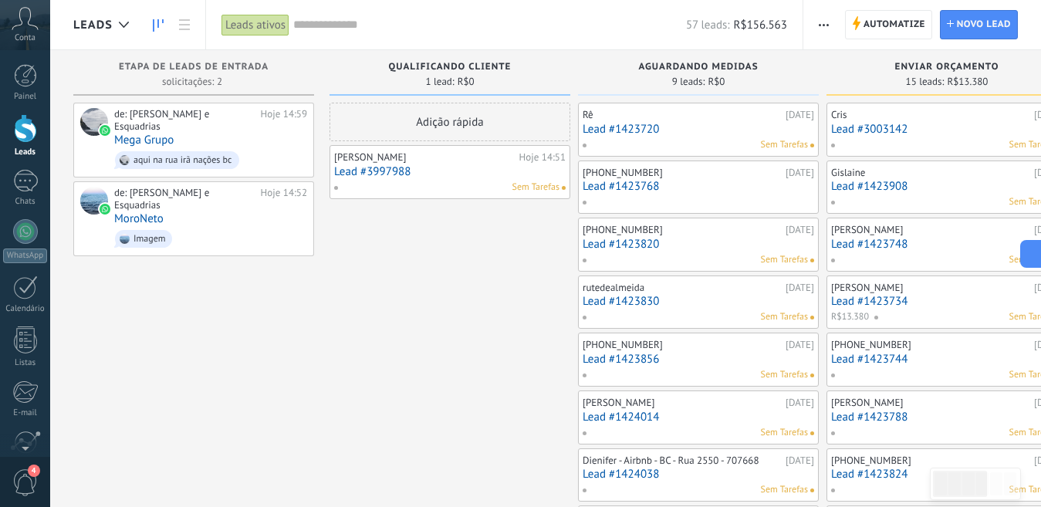
click at [681, 187] on link "Lead #1423768" at bounding box center [699, 186] width 232 height 13
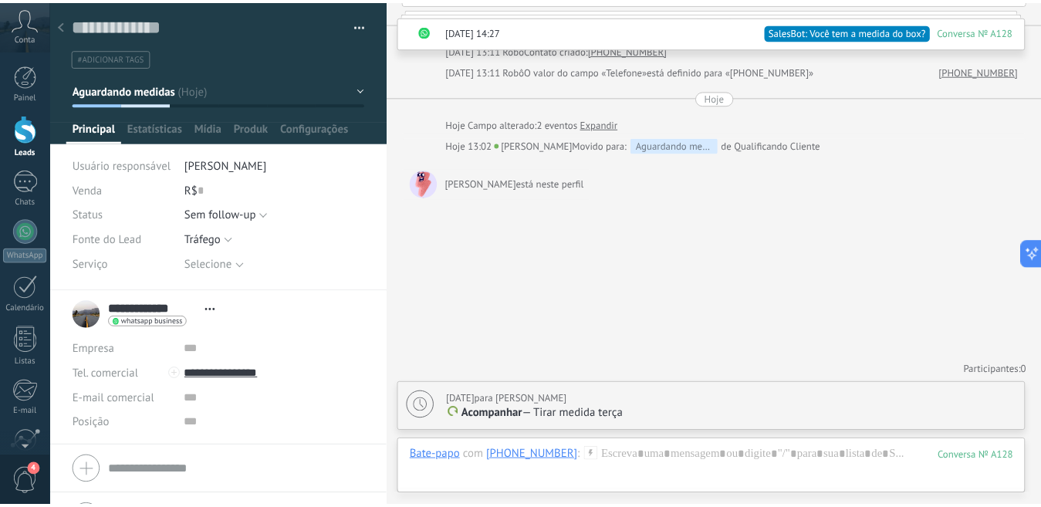
scroll to position [596, 0]
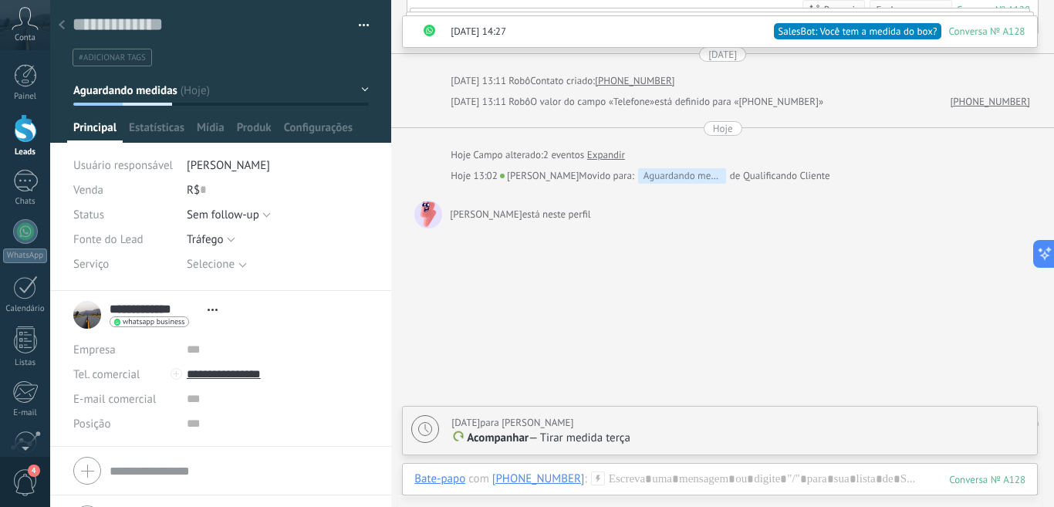
click at [19, 137] on div at bounding box center [25, 128] width 23 height 29
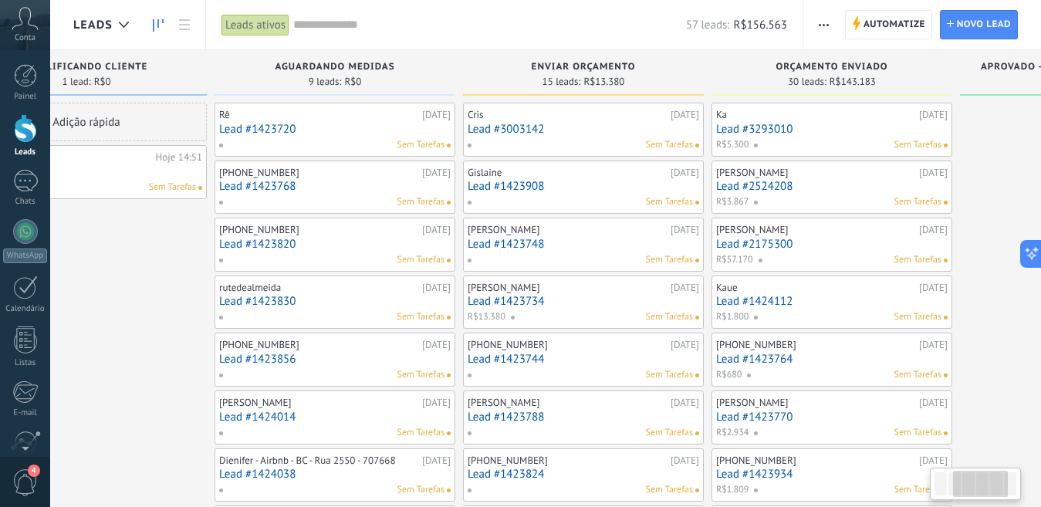
scroll to position [0, 401]
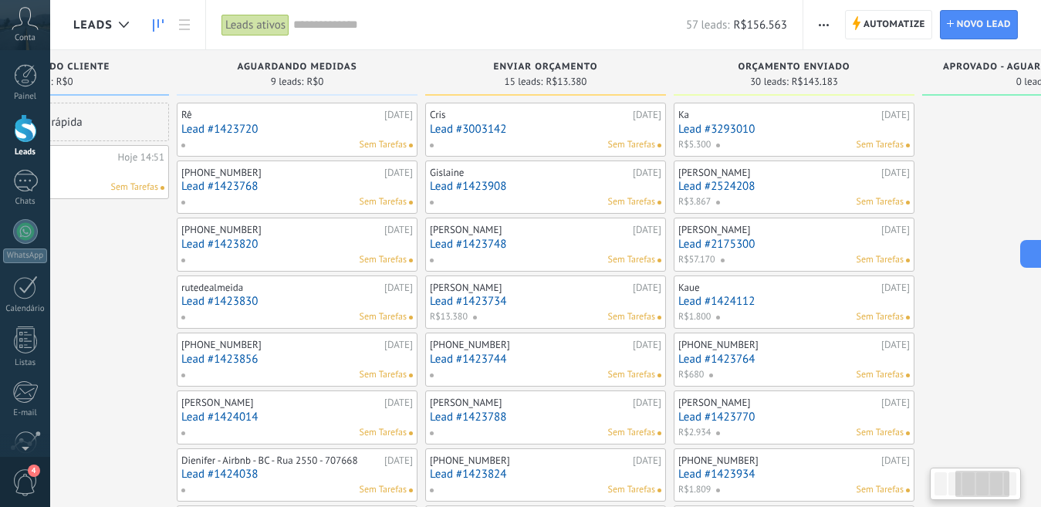
drag, startPoint x: 492, startPoint y: 414, endPoint x: 90, endPoint y: 413, distance: 401.4
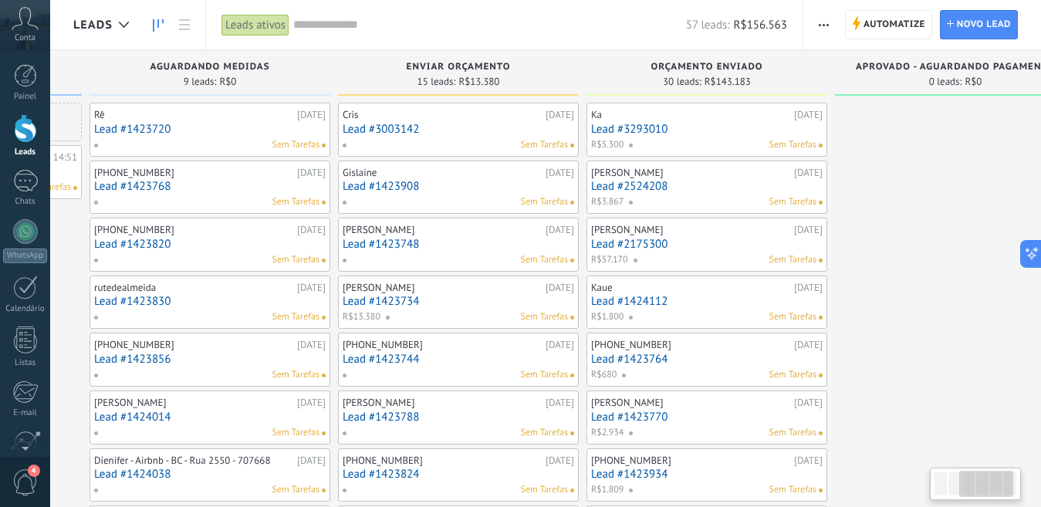
scroll to position [0, 546]
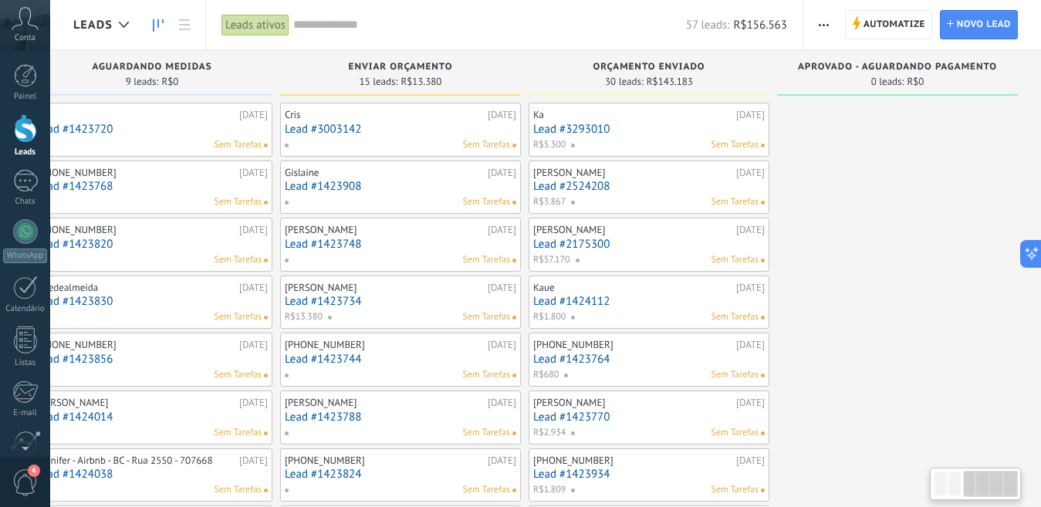
drag, startPoint x: 969, startPoint y: 394, endPoint x: 626, endPoint y: 404, distance: 342.8
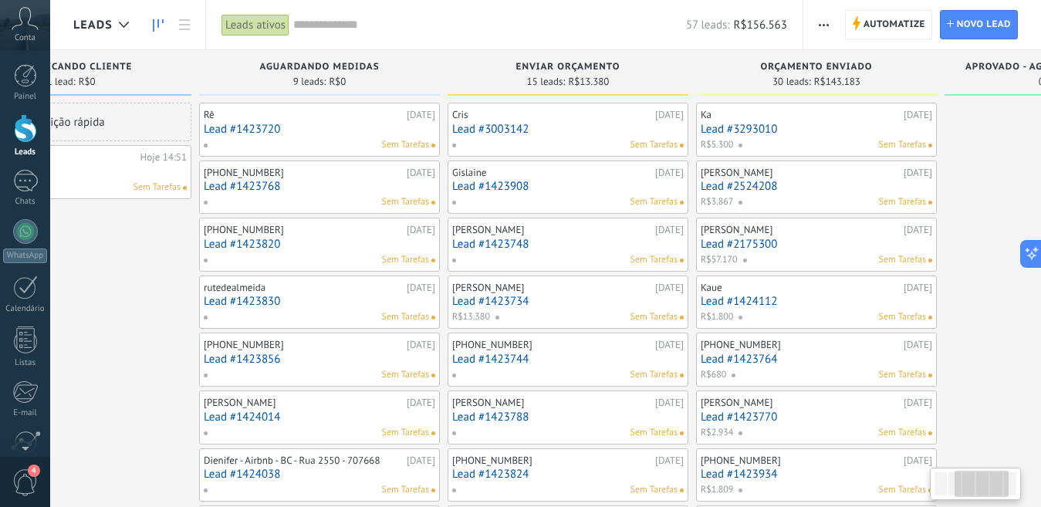
drag, startPoint x: 861, startPoint y: 373, endPoint x: 1054, endPoint y: 377, distance: 193.0
click at [1040, 377] on html ".abccls-1,.abccls-2{fill-rule:evenodd}.abccls-2{fill:#fff} .abfcls-1{fill:none}…" at bounding box center [520, 253] width 1041 height 507
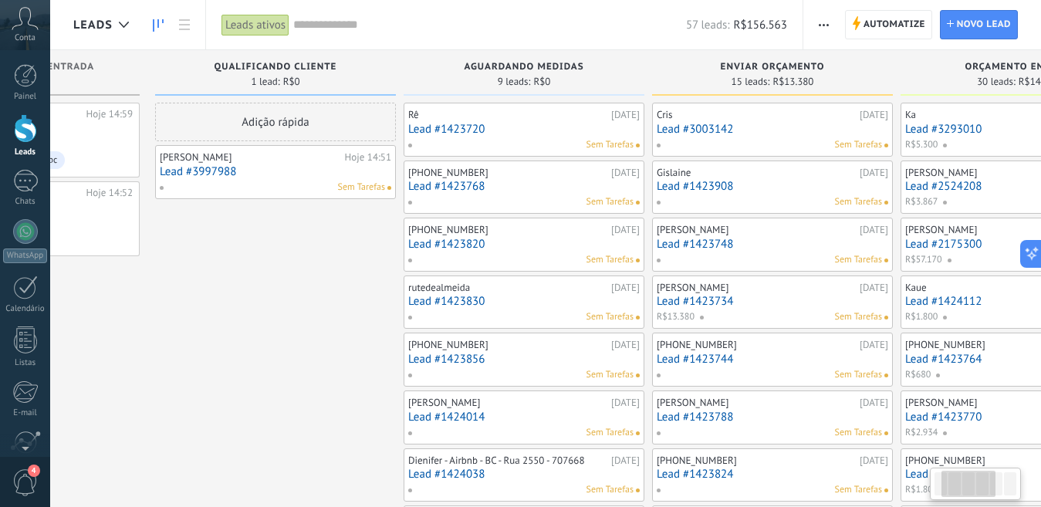
scroll to position [0, 145]
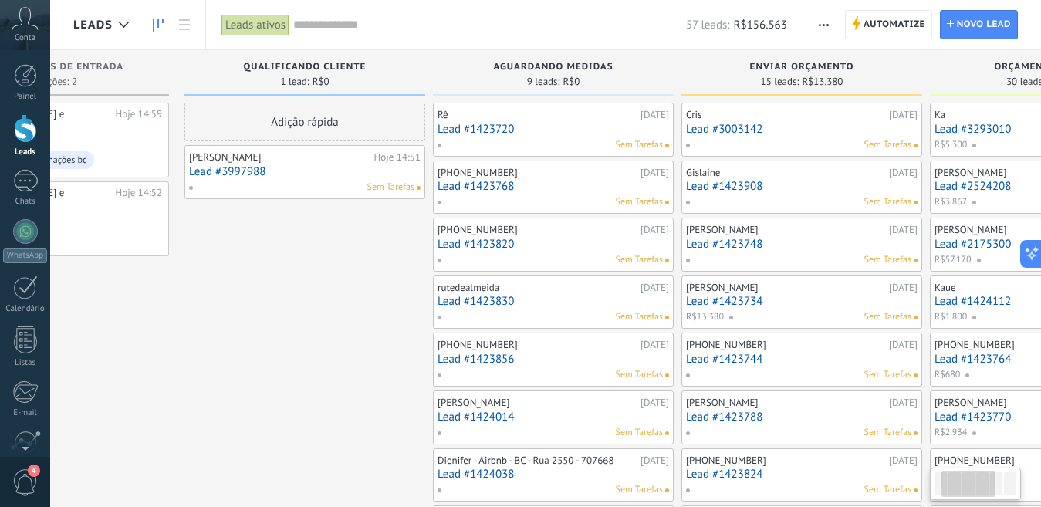
drag, startPoint x: 98, startPoint y: 316, endPoint x: 336, endPoint y: 333, distance: 238.3
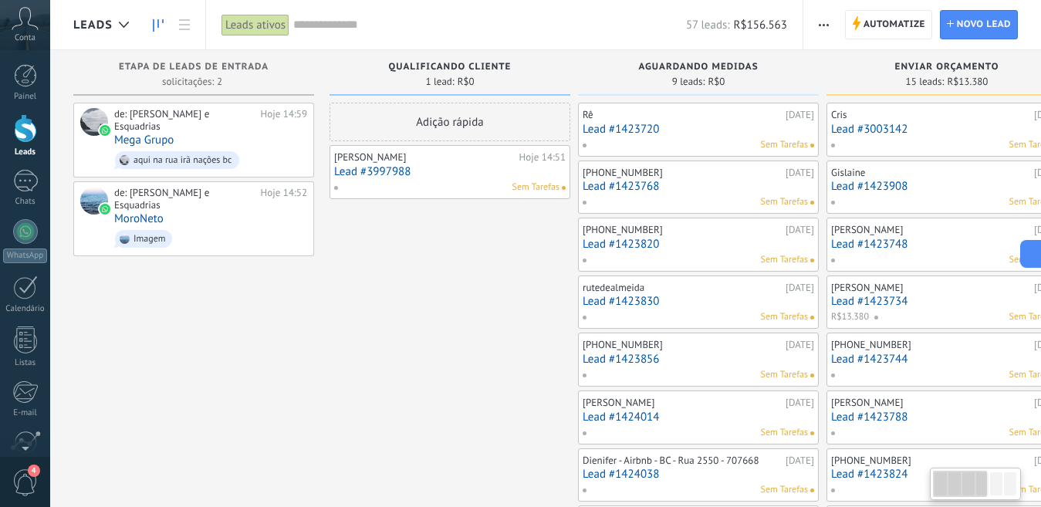
drag, startPoint x: 228, startPoint y: 326, endPoint x: 448, endPoint y: 339, distance: 219.6
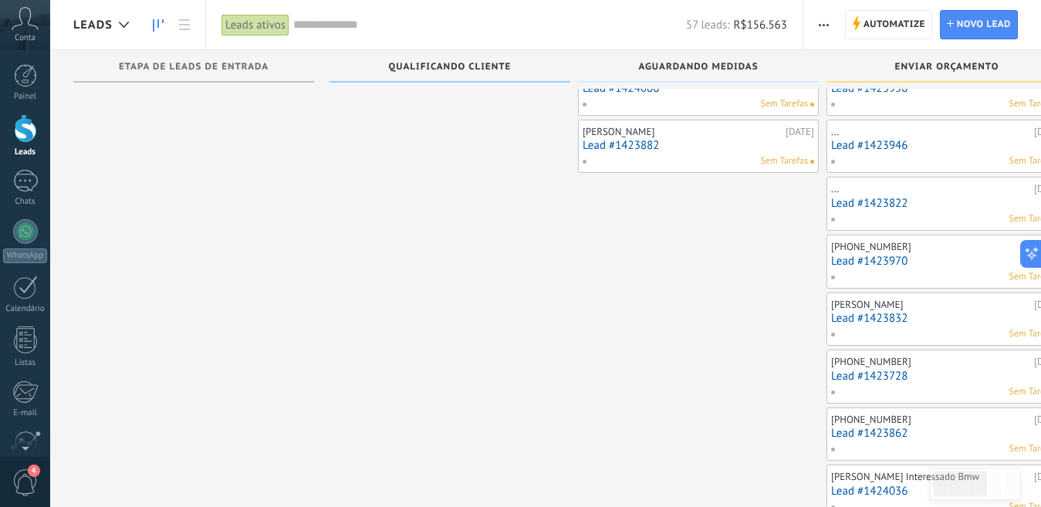
drag, startPoint x: 444, startPoint y: 369, endPoint x: 110, endPoint y: 315, distance: 338.5
click at [454, 441] on div "Adição rápida [PERSON_NAME] 14:51 Lead #3997988 Sem Tarefas" at bounding box center [450, 233] width 241 height 1148
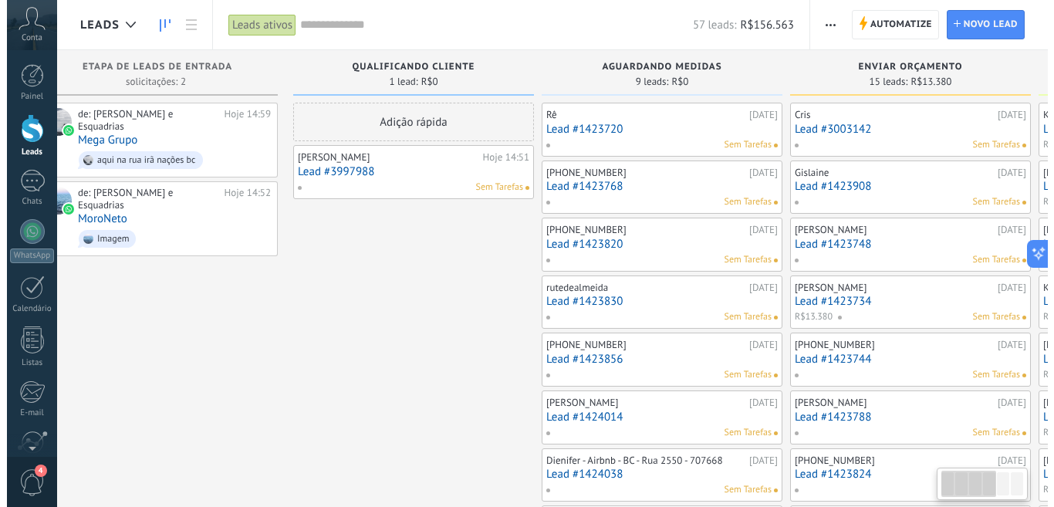
scroll to position [0, 0]
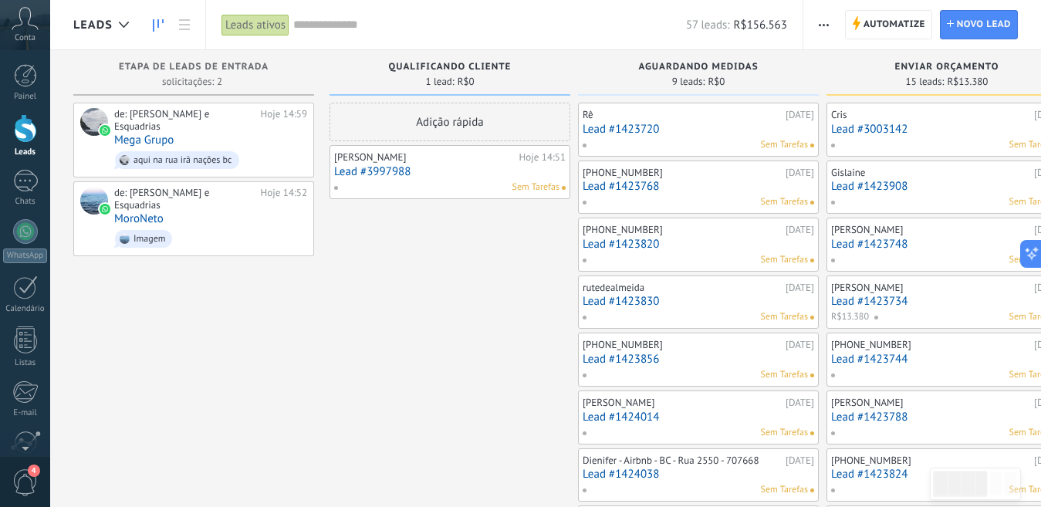
drag, startPoint x: 335, startPoint y: 342, endPoint x: 492, endPoint y: 361, distance: 158.6
click at [824, 26] on span "button" at bounding box center [824, 24] width 10 height 29
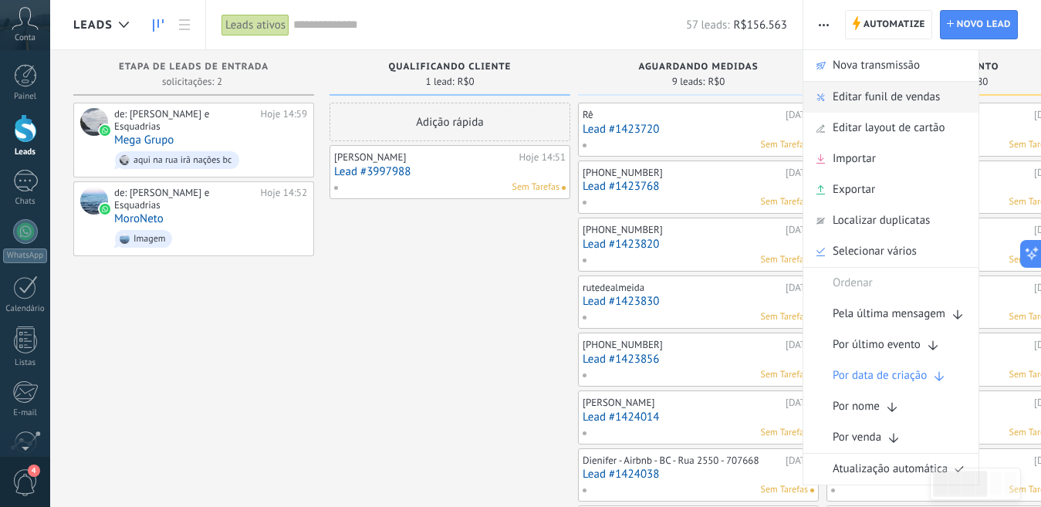
click at [840, 97] on span "Editar funil de vendas" at bounding box center [886, 97] width 107 height 31
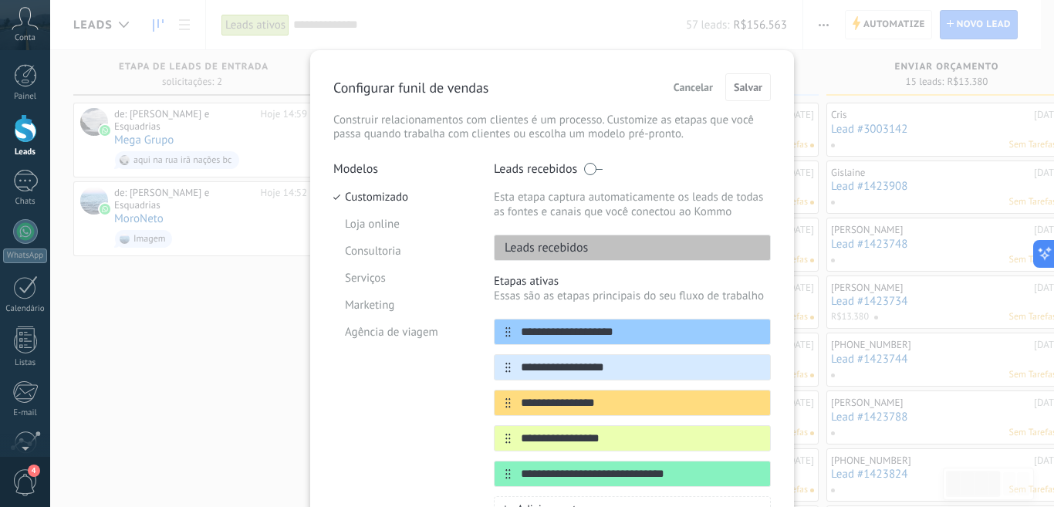
drag, startPoint x: 675, startPoint y: 86, endPoint x: 675, endPoint y: 94, distance: 7.8
click at [675, 86] on span "Cancelar" at bounding box center [693, 87] width 39 height 11
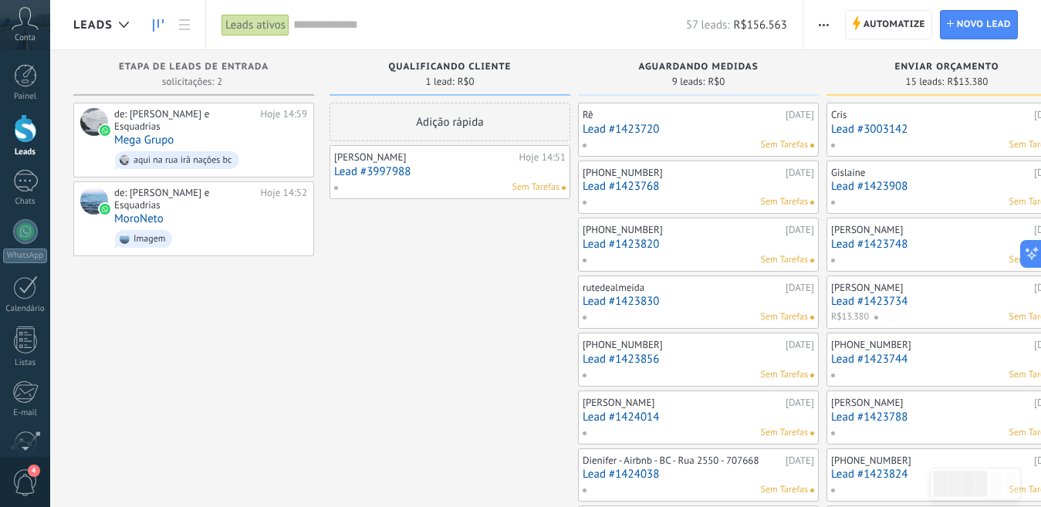
click at [18, 208] on div "Painel Leads Chats WhatsApp Clientes" at bounding box center [25, 328] width 50 height 528
click at [21, 188] on div at bounding box center [25, 181] width 25 height 22
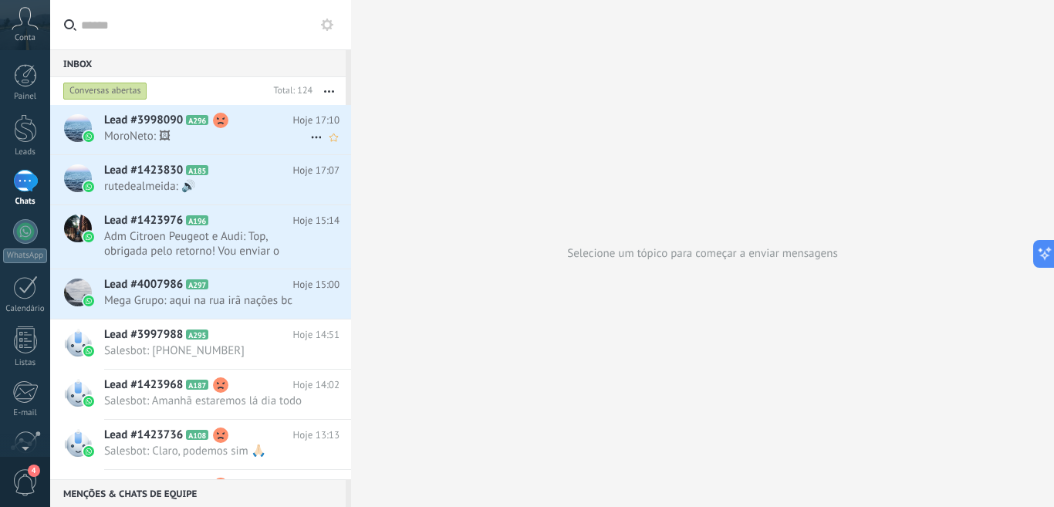
click at [232, 131] on span "MoroNeto: 🖼" at bounding box center [207, 136] width 206 height 15
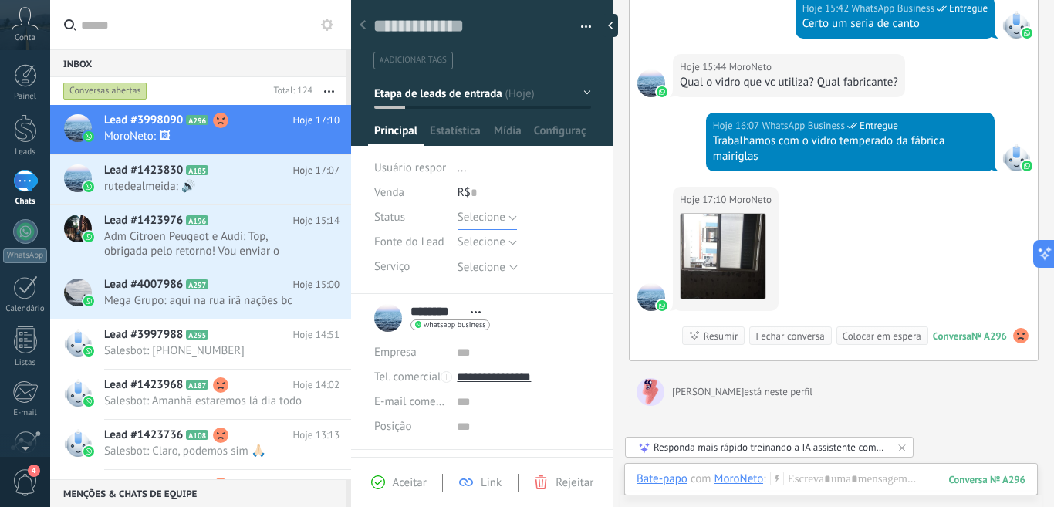
click at [509, 218] on button "Selecione" at bounding box center [487, 217] width 59 height 25
click at [614, 178] on div at bounding box center [614, 253] width 0 height 507
type textarea "**********"
click at [644, 211] on div "Hoje 17:10 MoroNeto Download Conversa № A296 Conversa № A296 Resumir Resumir Fe…" at bounding box center [834, 274] width 408 height 174
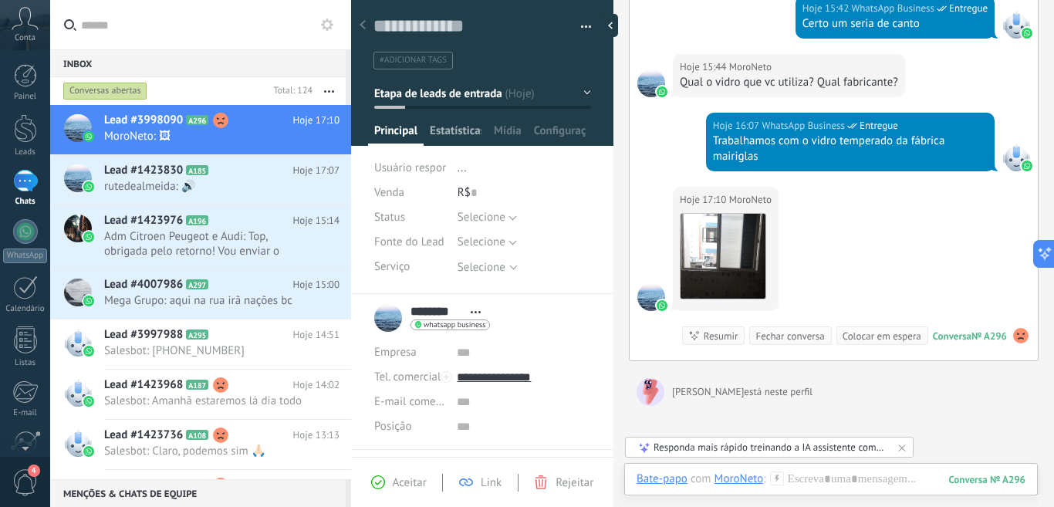
click at [464, 127] on span "Estatísticas" at bounding box center [456, 134] width 52 height 22
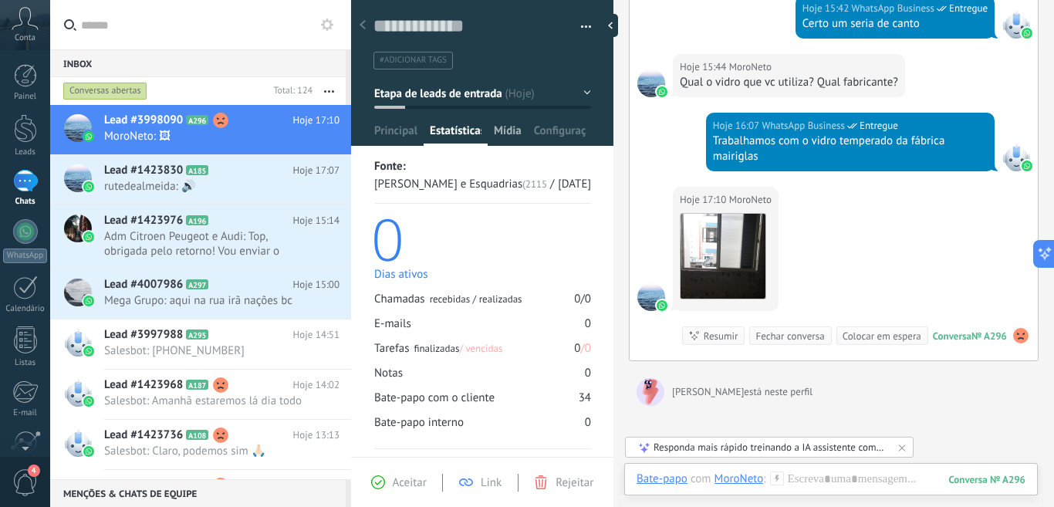
click at [512, 129] on span "Mídia" at bounding box center [508, 134] width 28 height 22
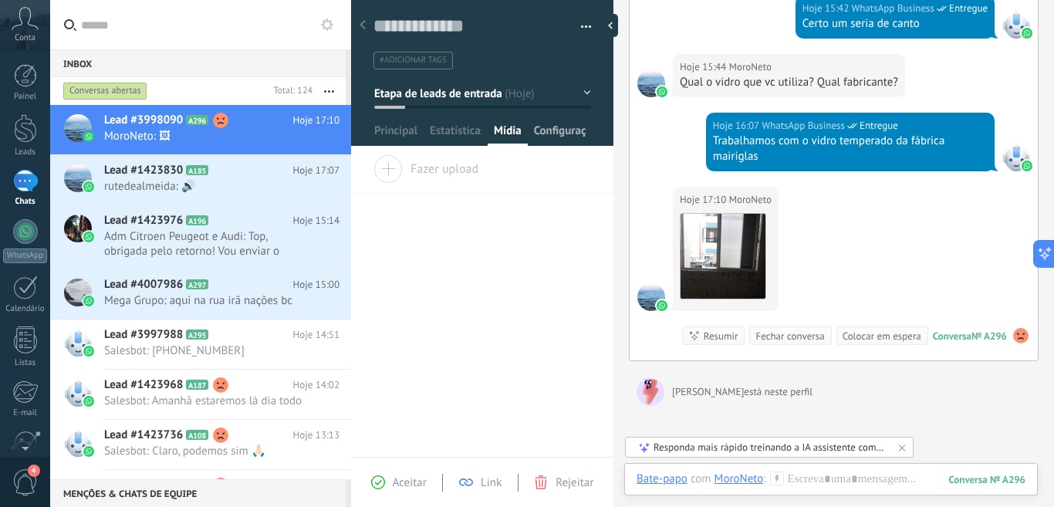
click at [565, 126] on span "Configurações" at bounding box center [560, 134] width 52 height 22
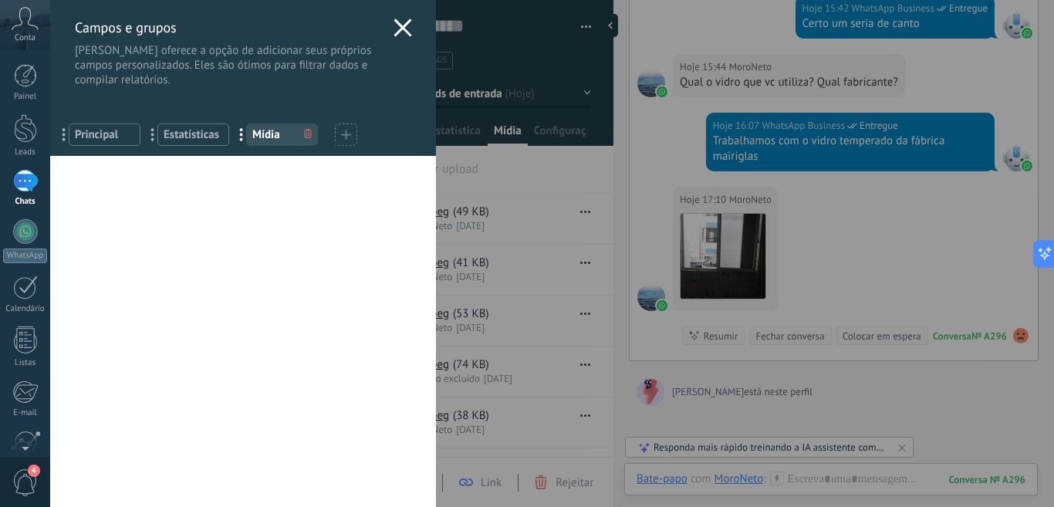
click at [399, 32] on icon at bounding box center [403, 28] width 19 height 19
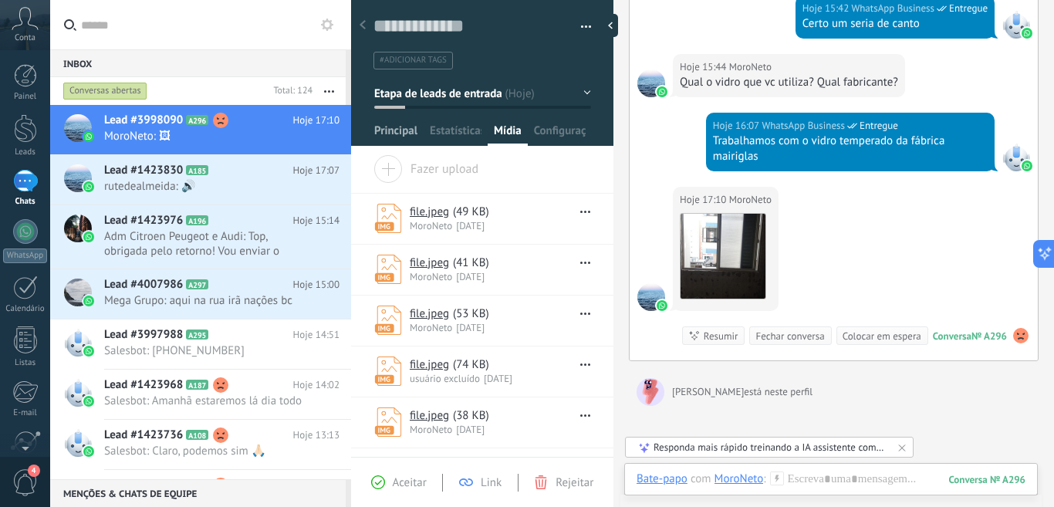
click at [394, 129] on span "Principal" at bounding box center [395, 134] width 43 height 22
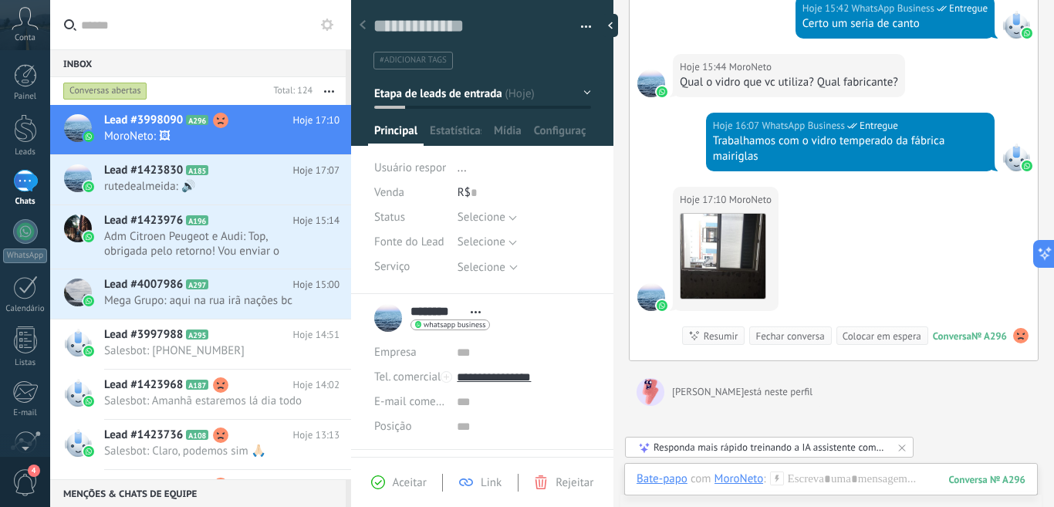
click at [532, 93] on button "Etapa de leads de entrada" at bounding box center [482, 93] width 217 height 28
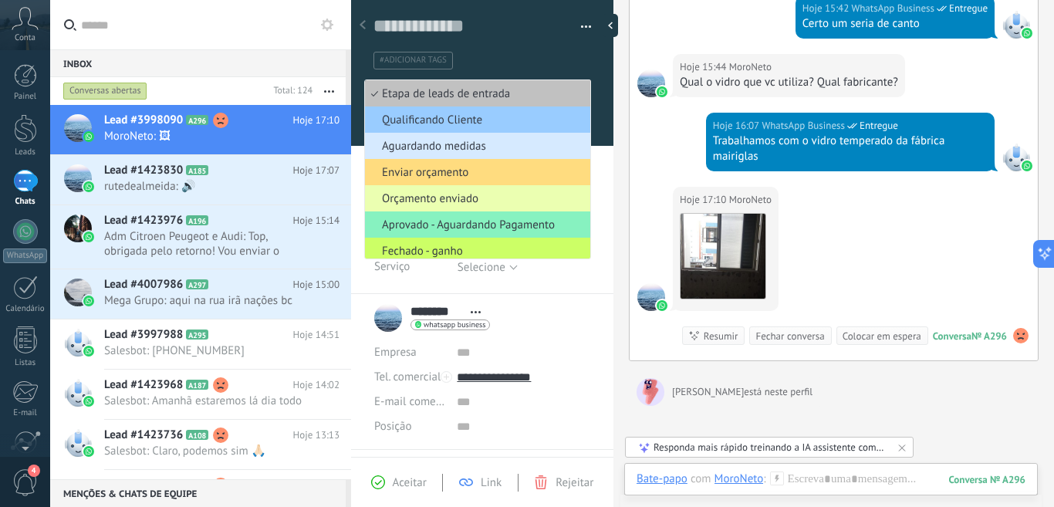
drag, startPoint x: 949, startPoint y: 395, endPoint x: 577, endPoint y: 304, distance: 383.0
click at [949, 395] on div "[PERSON_NAME] está neste perfil digitando..." at bounding box center [834, 392] width 410 height 31
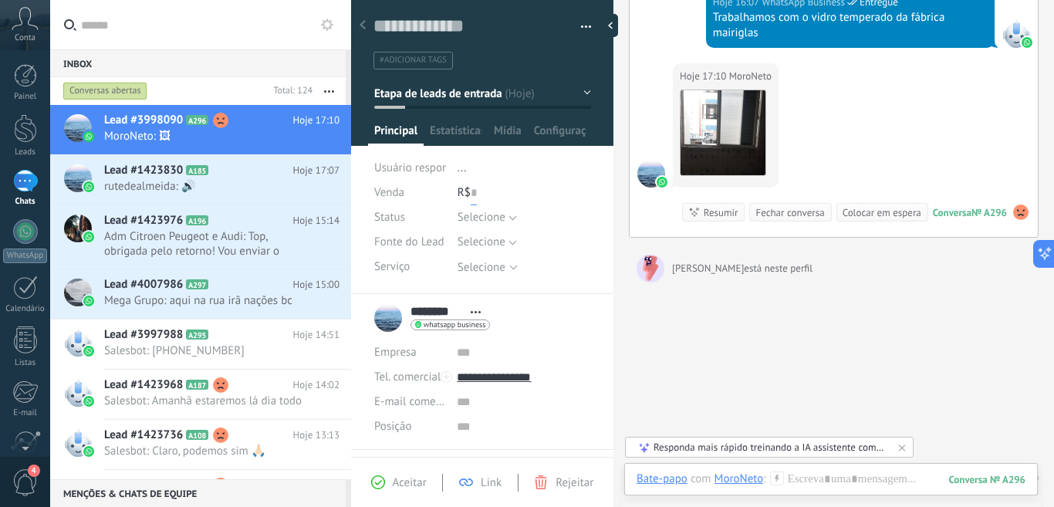
click at [473, 197] on input "text" at bounding box center [474, 193] width 6 height 25
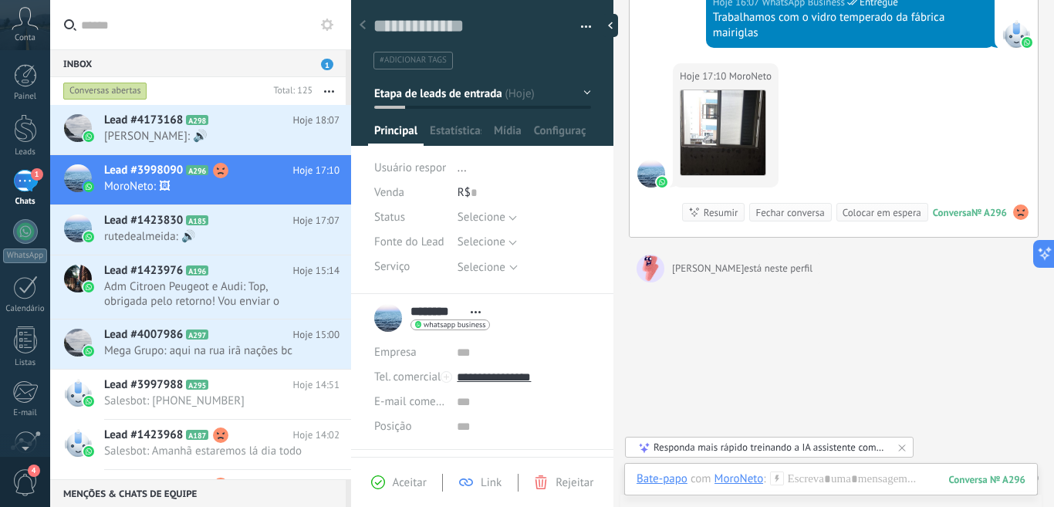
click at [511, 193] on div "R$ 0" at bounding box center [525, 193] width 134 height 25
click at [394, 193] on span "Venda" at bounding box center [389, 192] width 30 height 15
click at [479, 194] on div "R$ 0" at bounding box center [525, 193] width 134 height 25
click at [502, 218] on span "Selecione" at bounding box center [482, 217] width 48 height 15
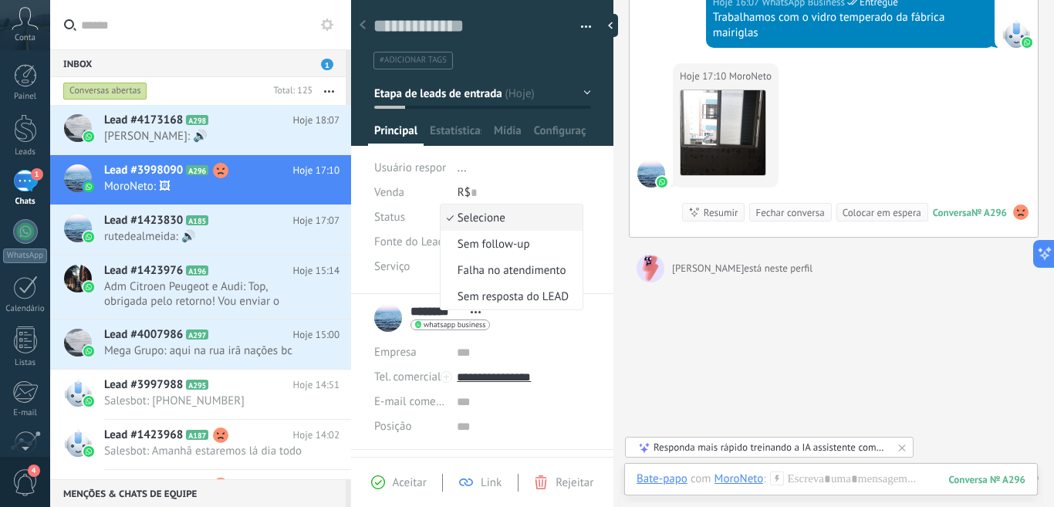
click at [398, 282] on div "Status Selecione Sem follow-up Falha no atendimento Sem resposta do LEAD Seleci…" at bounding box center [482, 249] width 217 height 89
click at [489, 239] on span "Selecione" at bounding box center [482, 242] width 48 height 15
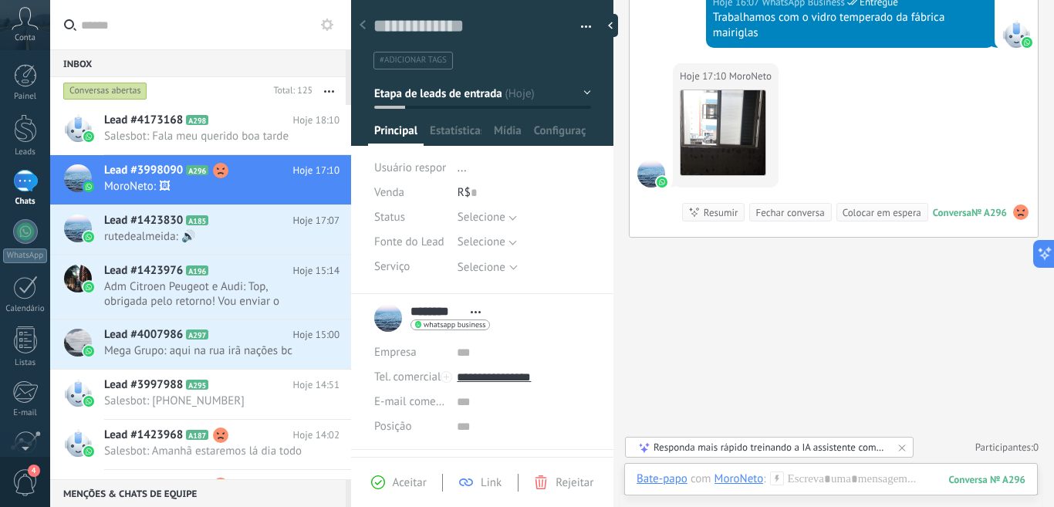
click at [605, 260] on div "Salvar e criar Imprimir Gerenciar tags Exportar para o Excel" at bounding box center [482, 142] width 263 height 304
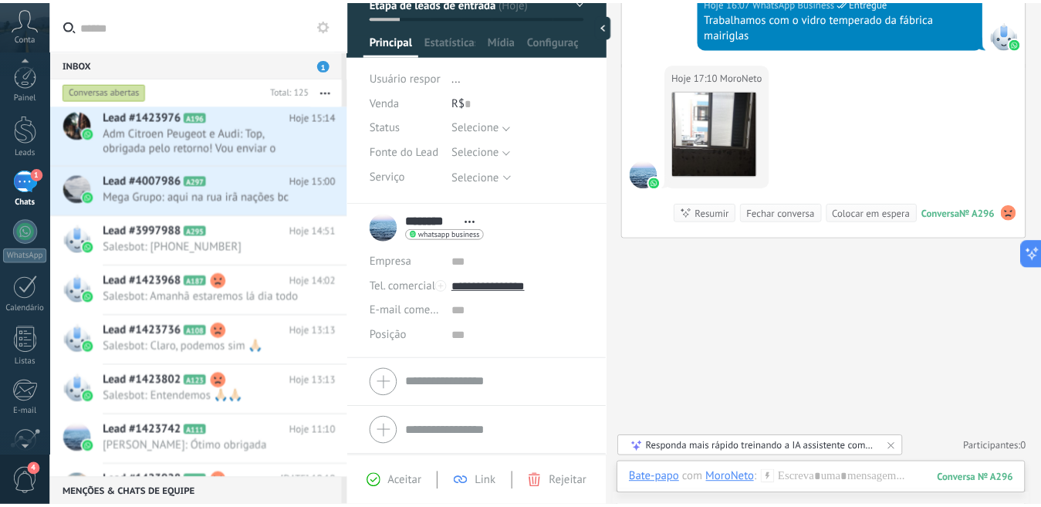
scroll to position [136, 0]
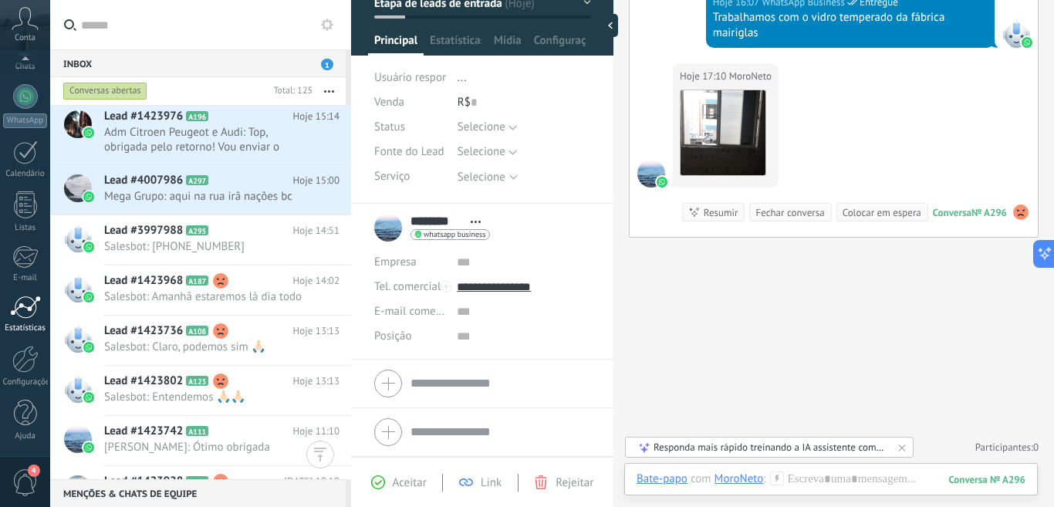
click at [26, 305] on div at bounding box center [25, 307] width 31 height 23
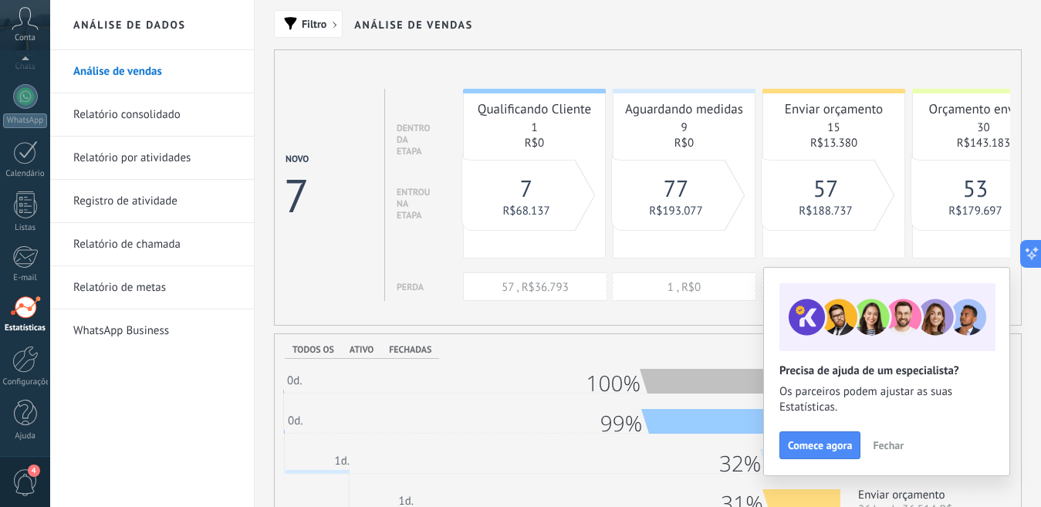
click at [887, 442] on span "Fechar" at bounding box center [888, 445] width 31 height 11
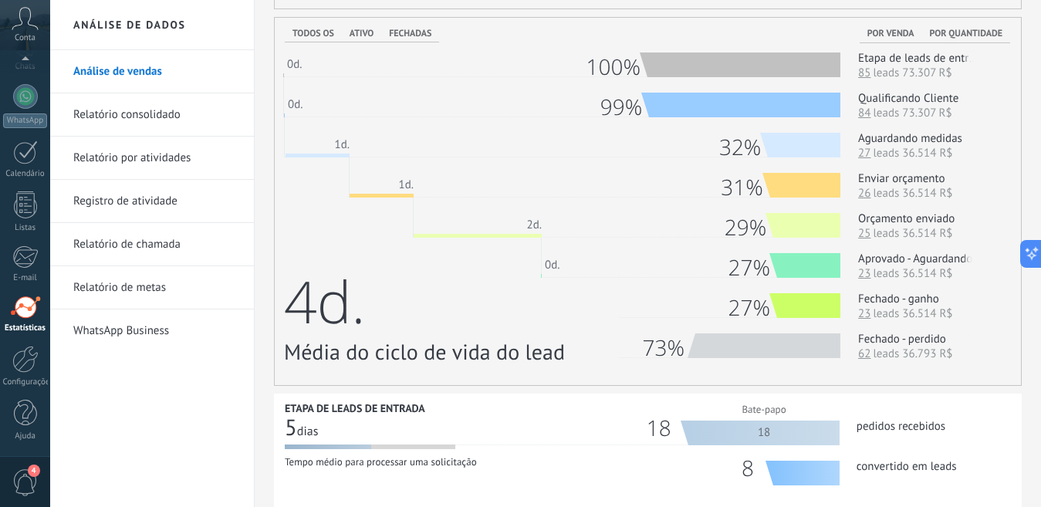
scroll to position [309, 0]
